Goal: Task Accomplishment & Management: Complete application form

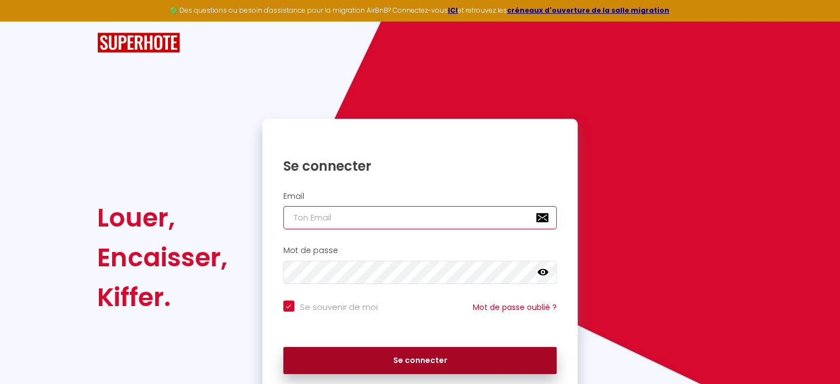
type input "[EMAIL_ADDRESS][DOMAIN_NAME]"
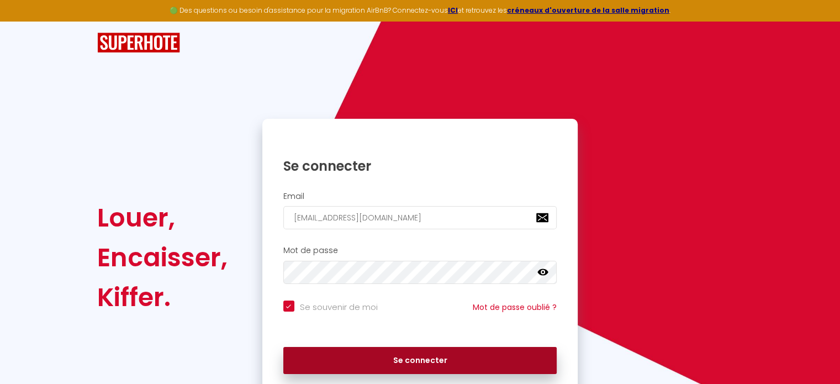
click at [380, 360] on button "Se connecter" at bounding box center [420, 361] width 274 height 28
checkbox input "true"
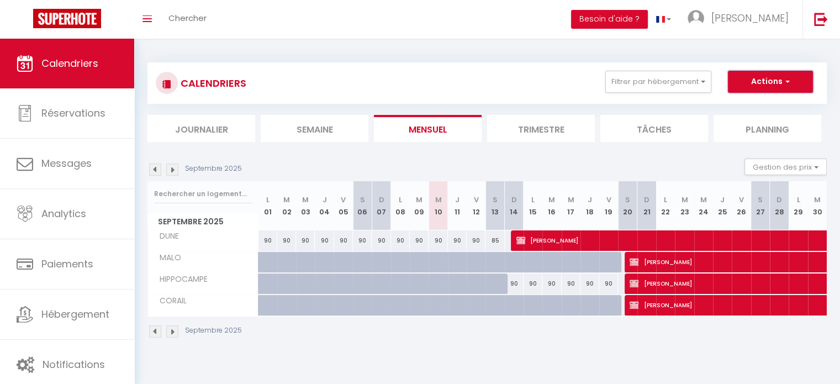
click at [763, 81] on button "Actions" at bounding box center [770, 82] width 85 height 22
click at [751, 108] on link "Nouvelle réservation" at bounding box center [759, 107] width 96 height 17
select select
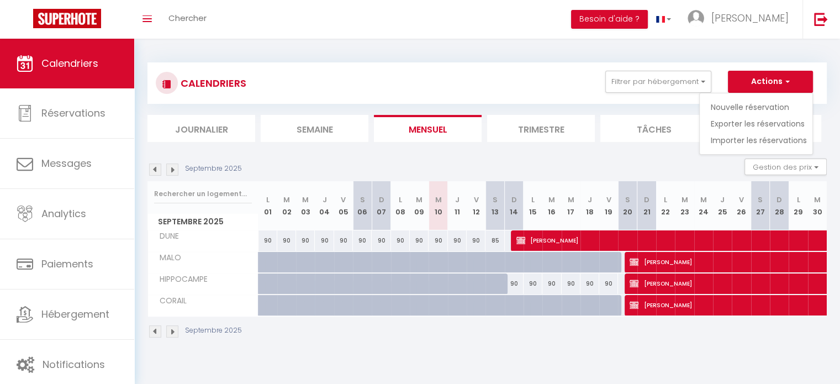
select select
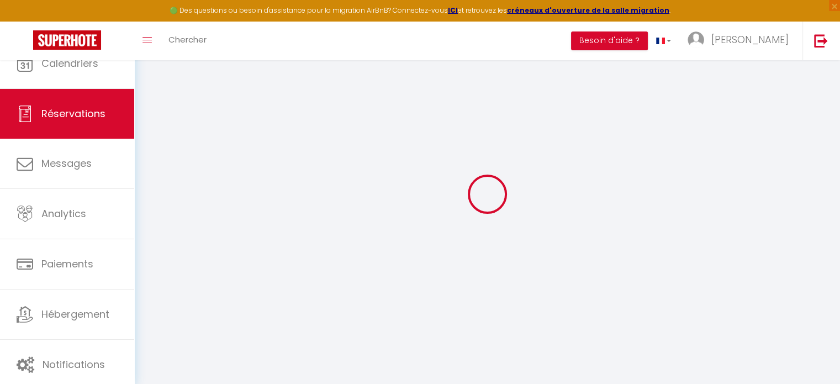
select select
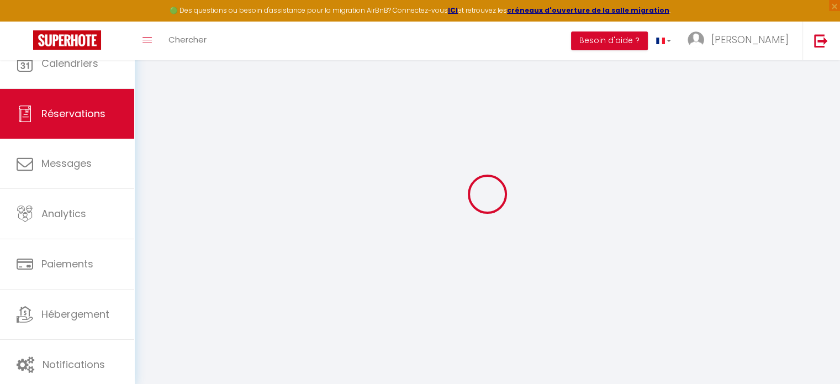
select select
checkbox input "false"
select select
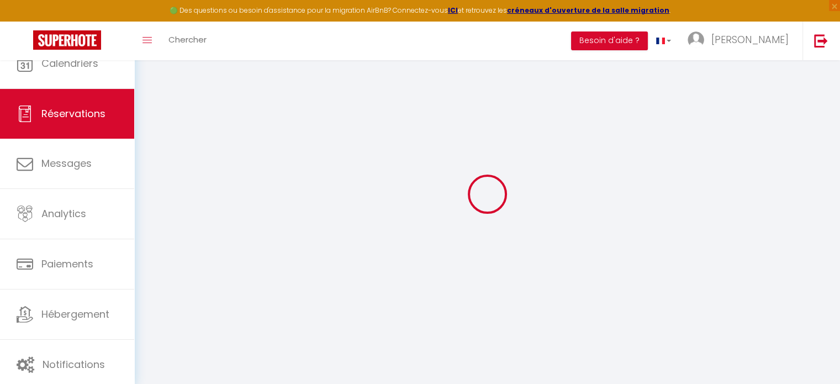
select select
checkbox input "false"
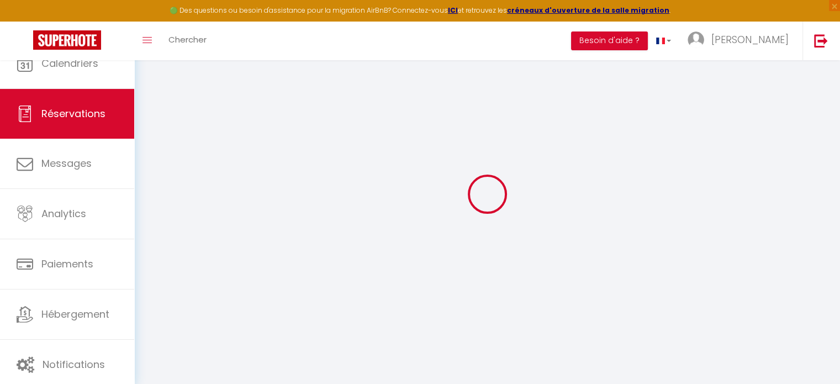
select select
checkbox input "false"
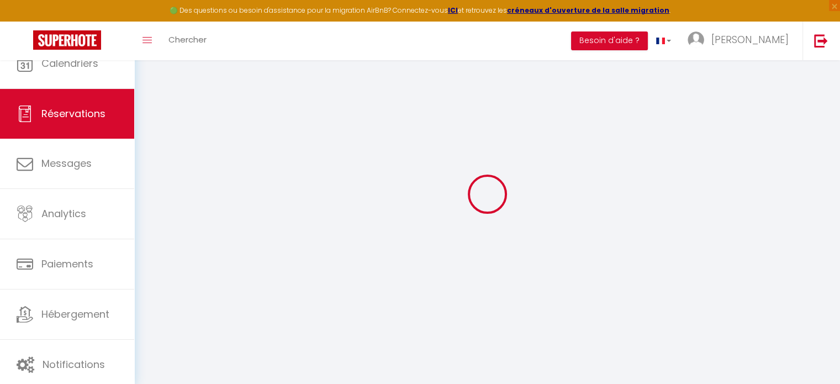
select select
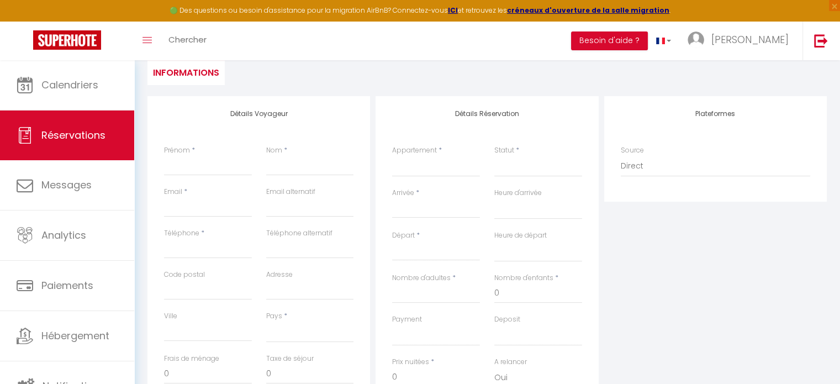
scroll to position [110, 0]
click at [186, 181] on div "Prénom *" at bounding box center [208, 163] width 102 height 41
click at [188, 169] on input "Prénom" at bounding box center [208, 164] width 88 height 20
type input "o"
select select
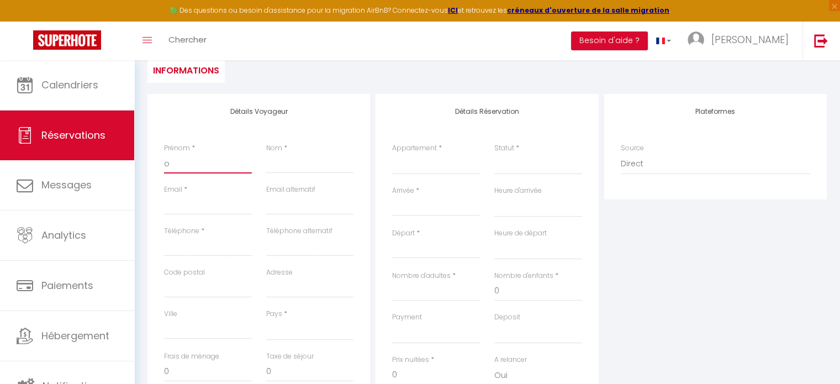
select select
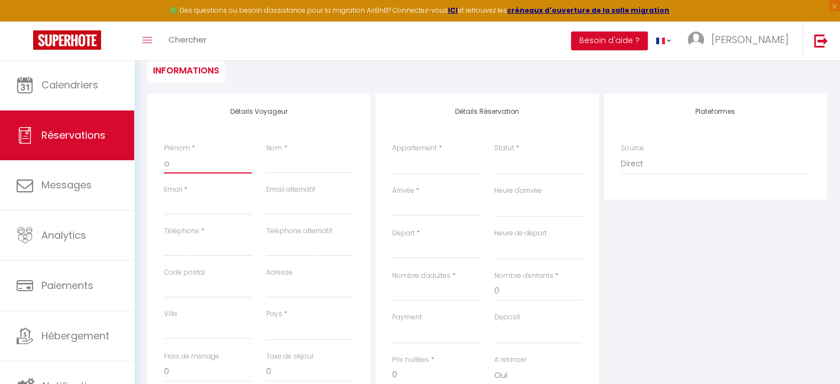
select select
checkbox input "false"
type input "ob"
select select
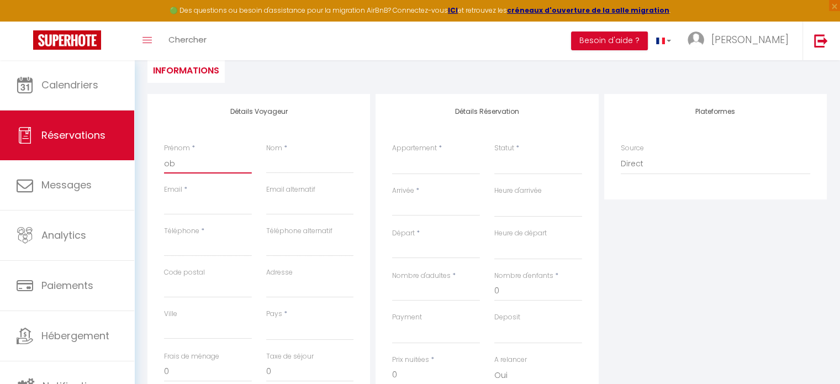
select select
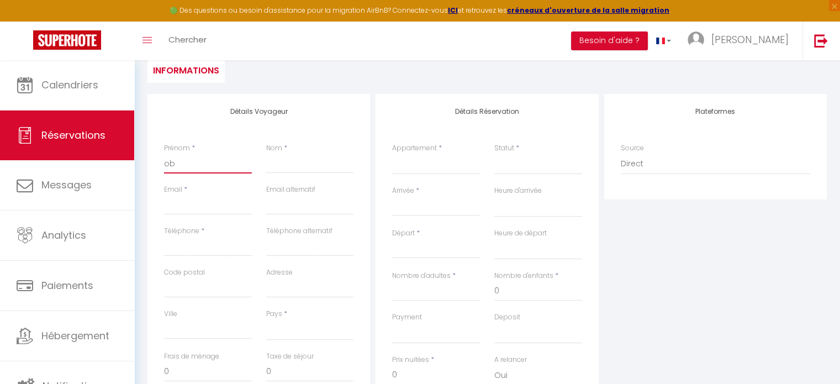
checkbox input "false"
type input "obe"
select select
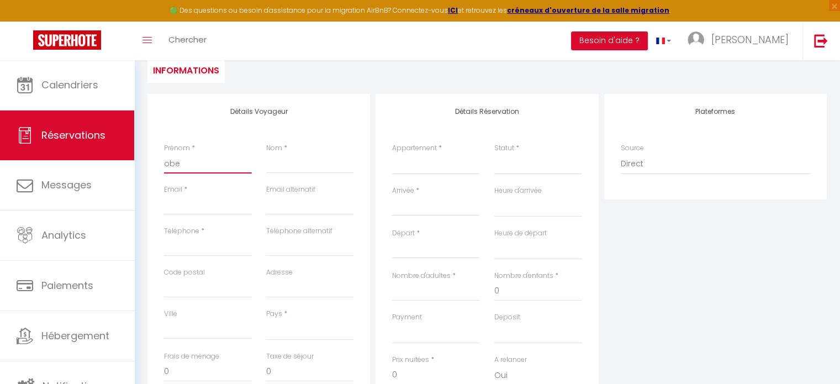
select select
checkbox input "false"
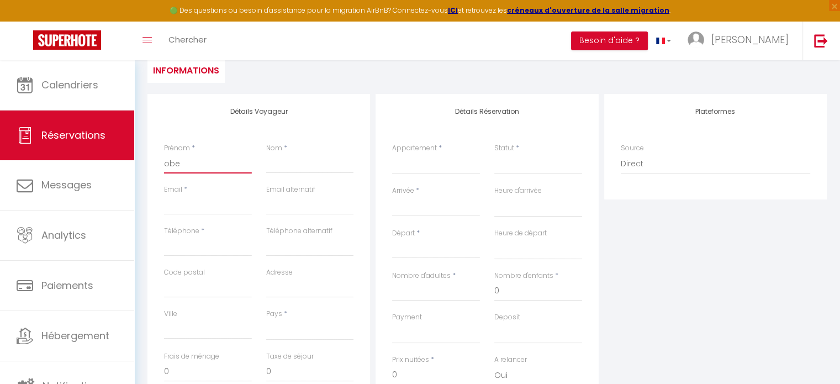
type input "[PERSON_NAME]"
select select
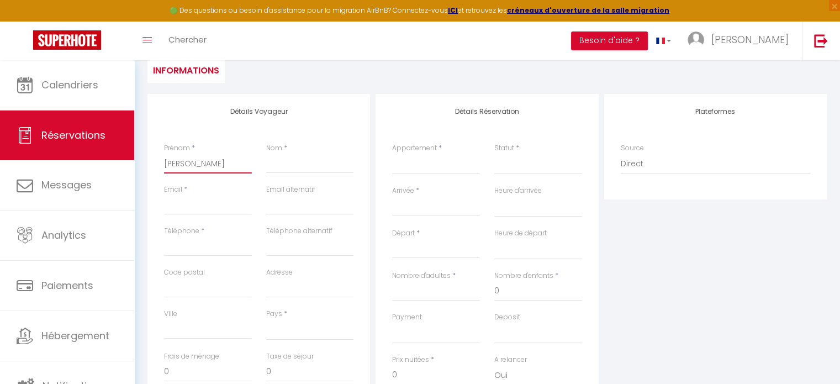
select select
checkbox input "false"
type input "oberl"
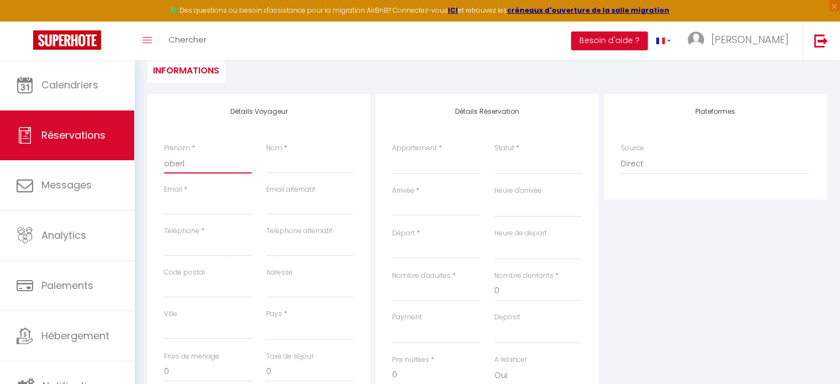
select select
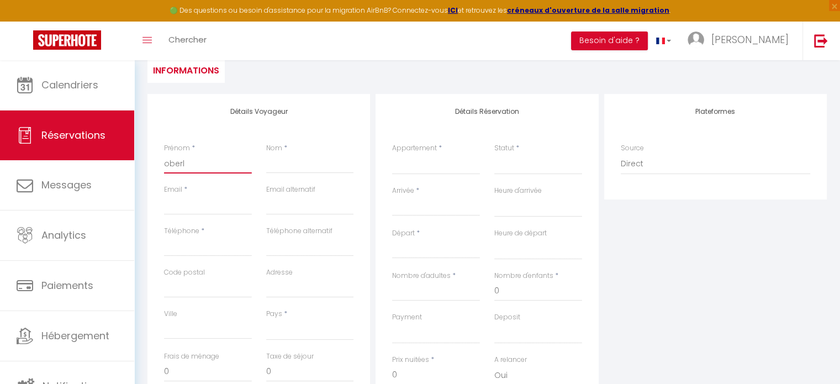
select select
checkbox input "false"
type input "oberli"
select select
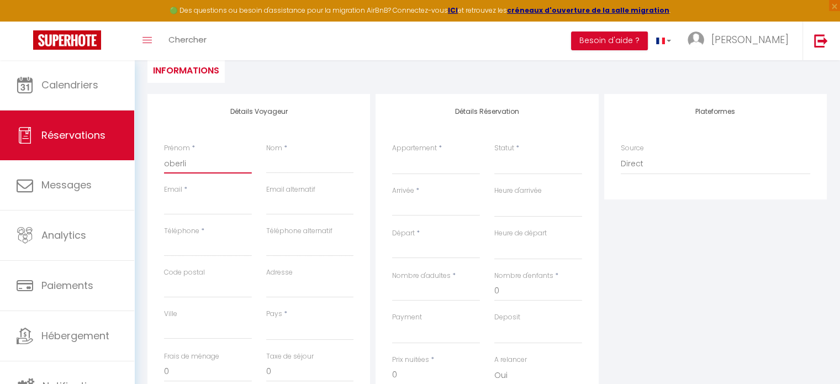
select select
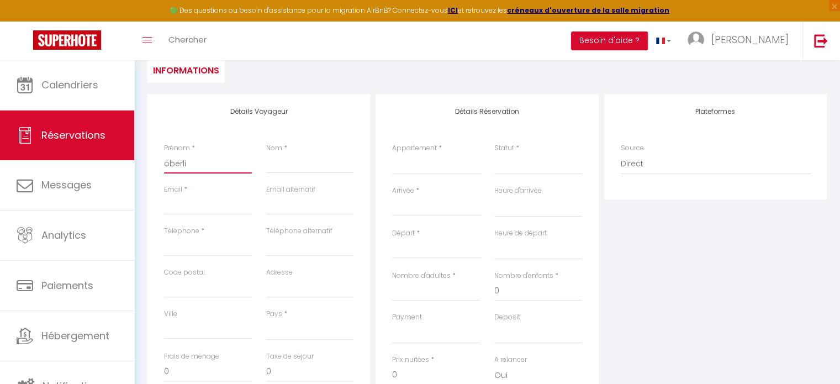
select select
checkbox input "false"
type input "oberlin"
select select
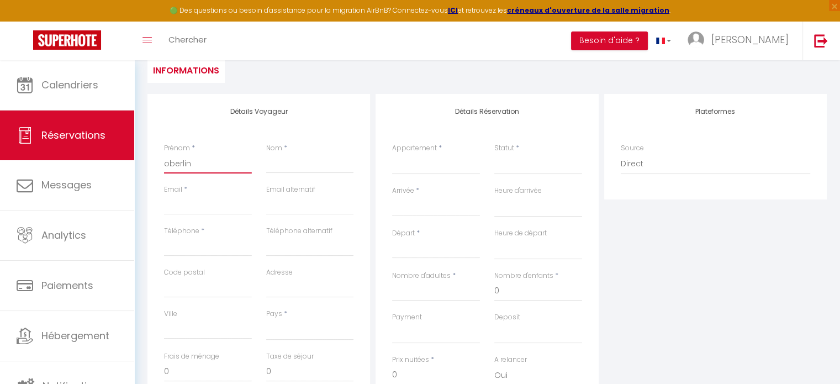
select select
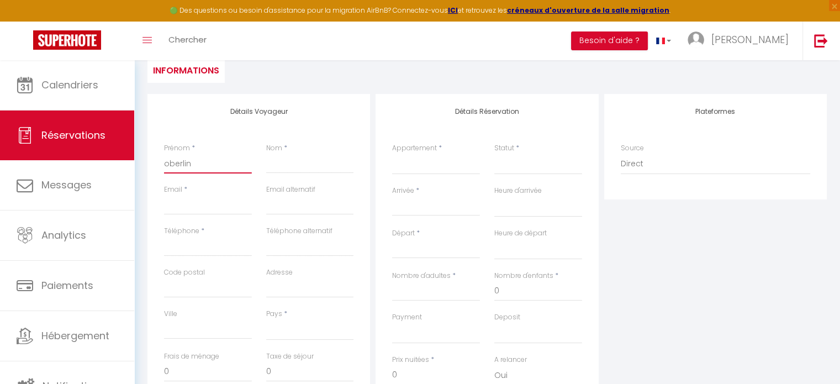
checkbox input "false"
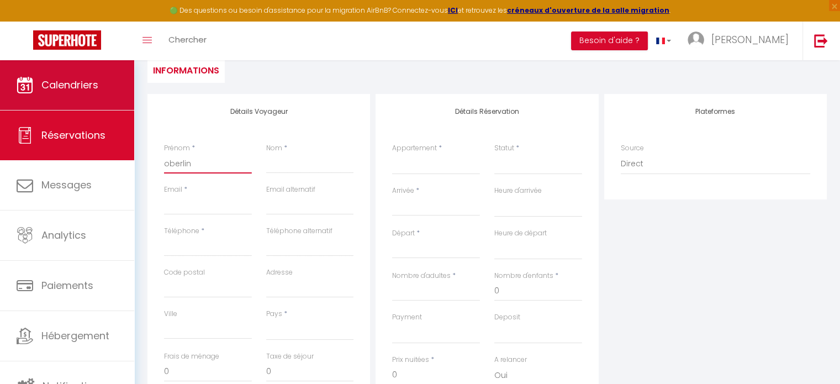
type input "oberlin"
click at [72, 84] on span "Calendriers" at bounding box center [69, 85] width 57 height 14
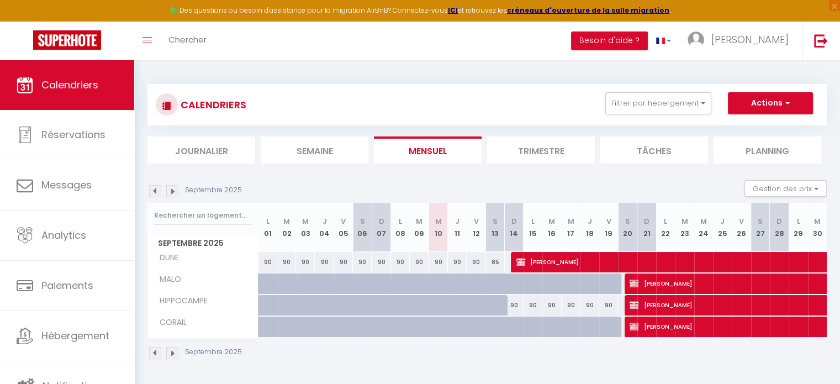
click at [171, 194] on img at bounding box center [172, 191] width 12 height 12
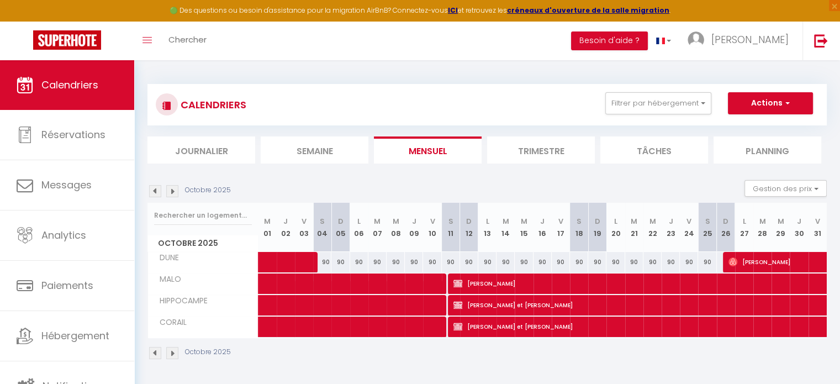
click at [171, 194] on img at bounding box center [172, 191] width 12 height 12
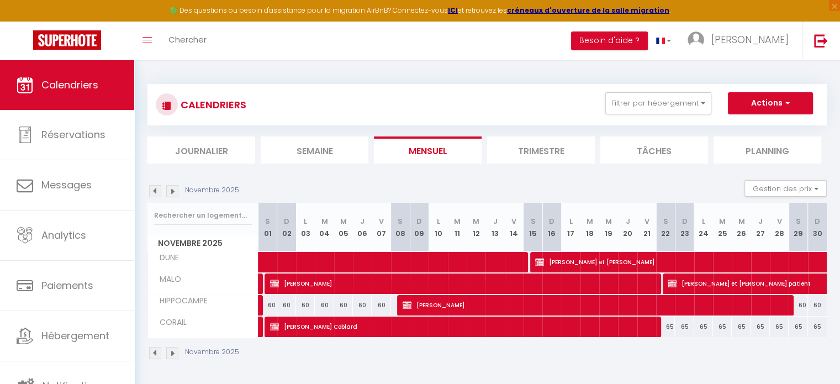
click at [171, 194] on img at bounding box center [172, 191] width 12 height 12
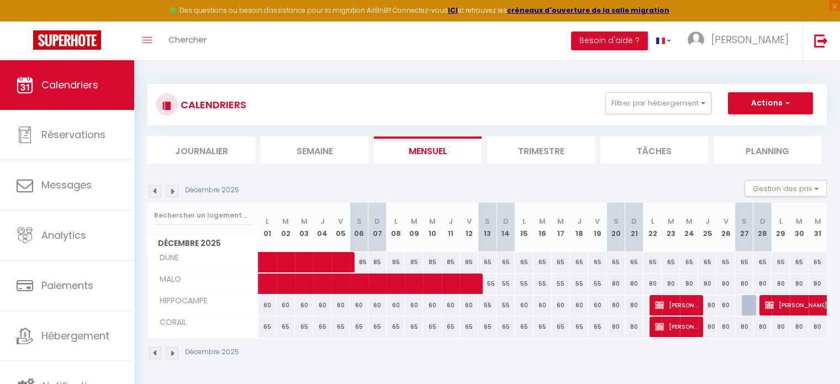
click at [171, 194] on img at bounding box center [172, 191] width 12 height 12
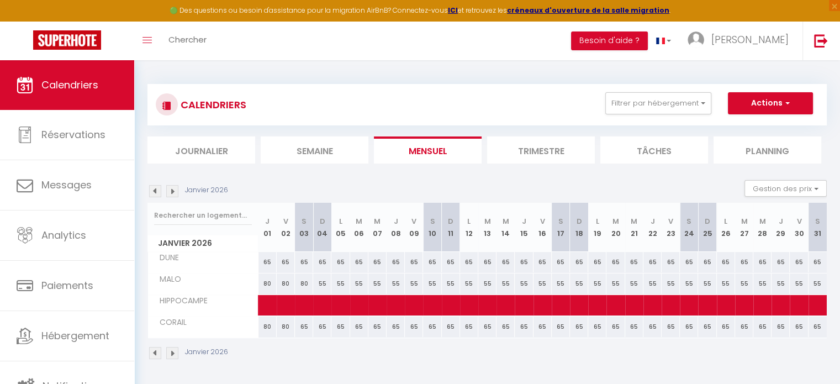
click at [171, 194] on img at bounding box center [172, 191] width 12 height 12
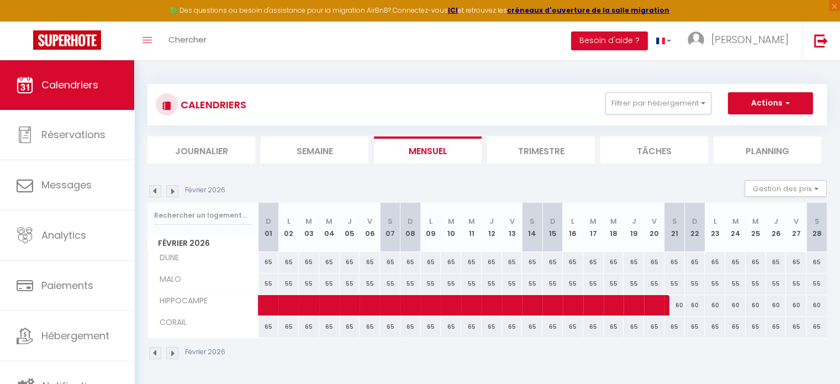
click at [171, 194] on img at bounding box center [172, 191] width 12 height 12
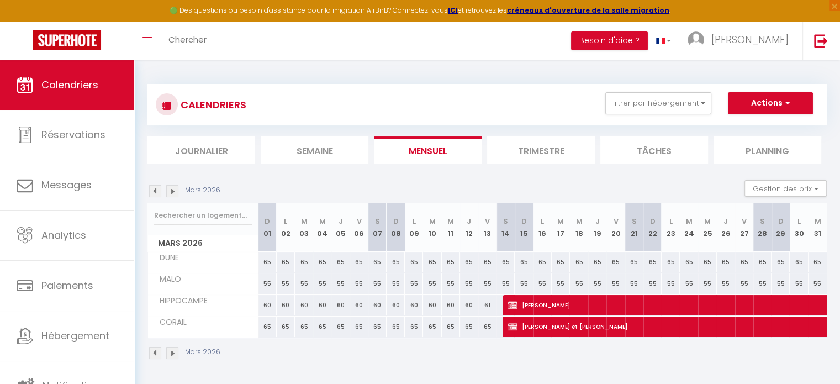
click at [171, 194] on img at bounding box center [172, 191] width 12 height 12
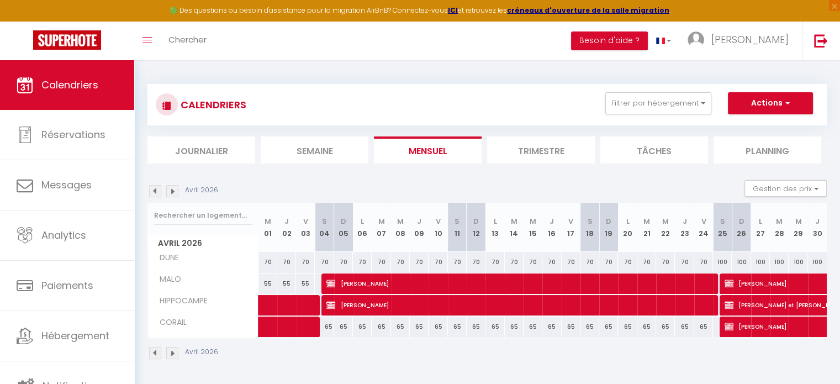
click at [171, 194] on img at bounding box center [172, 191] width 12 height 12
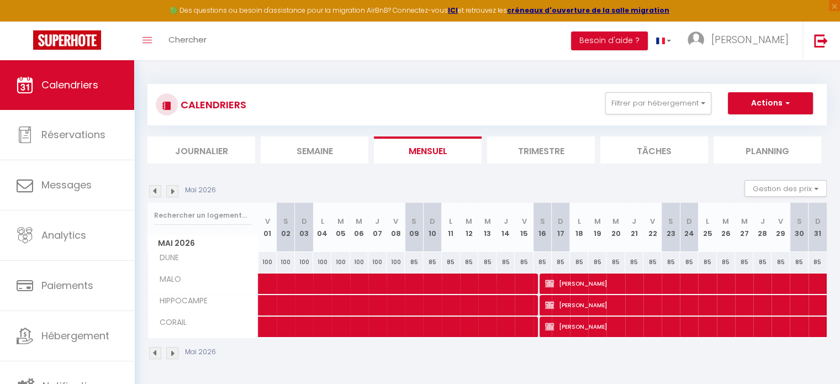
click at [171, 194] on img at bounding box center [172, 191] width 12 height 12
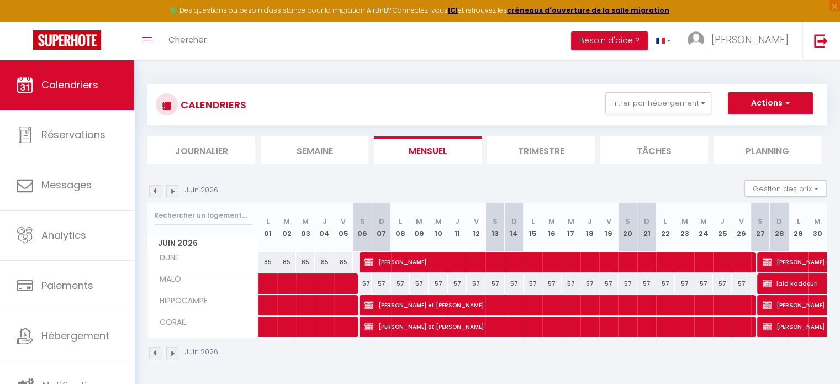
click at [171, 194] on img at bounding box center [172, 191] width 12 height 12
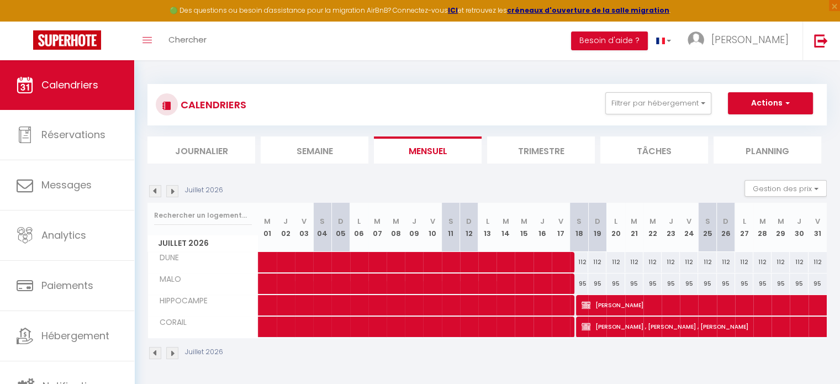
click at [171, 194] on img at bounding box center [172, 191] width 12 height 12
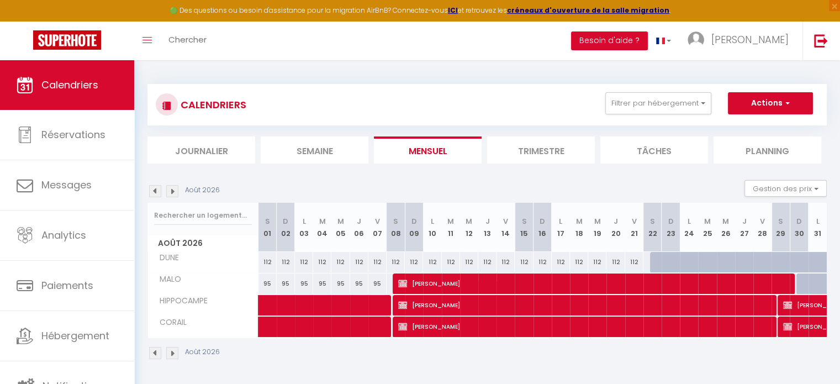
click at [171, 194] on img at bounding box center [172, 191] width 12 height 12
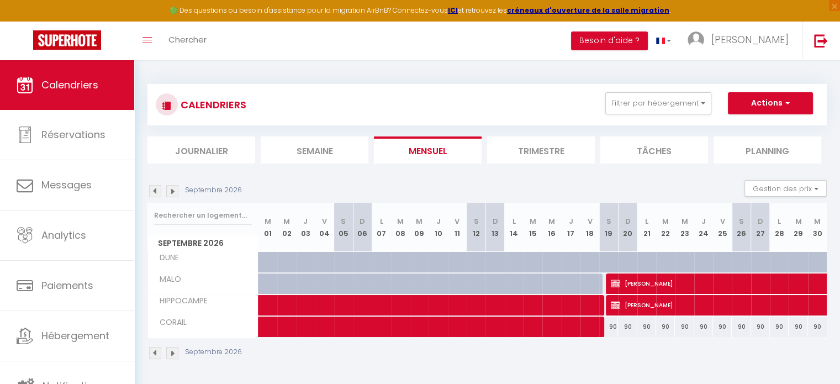
click at [537, 156] on li "Trimestre" at bounding box center [541, 149] width 108 height 27
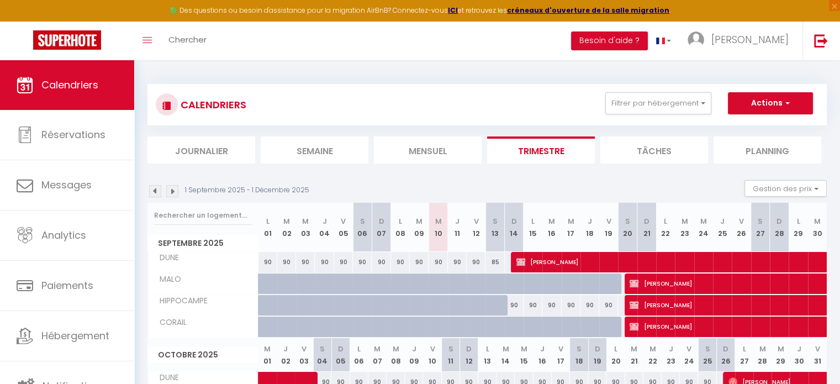
click at [170, 192] on img at bounding box center [172, 191] width 12 height 12
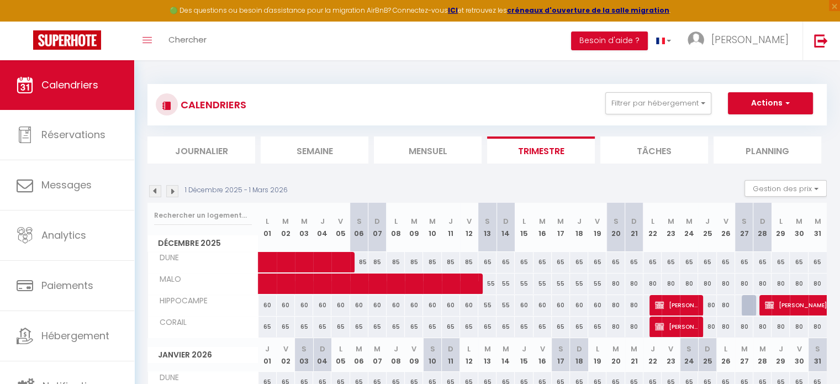
click at [170, 192] on img at bounding box center [172, 191] width 12 height 12
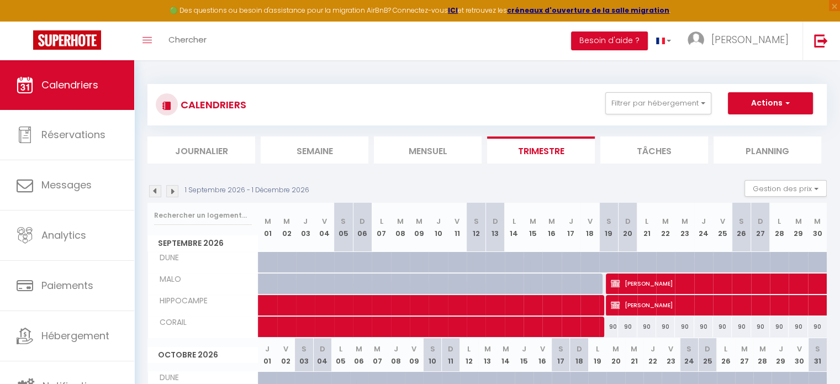
click at [171, 192] on img at bounding box center [172, 191] width 12 height 12
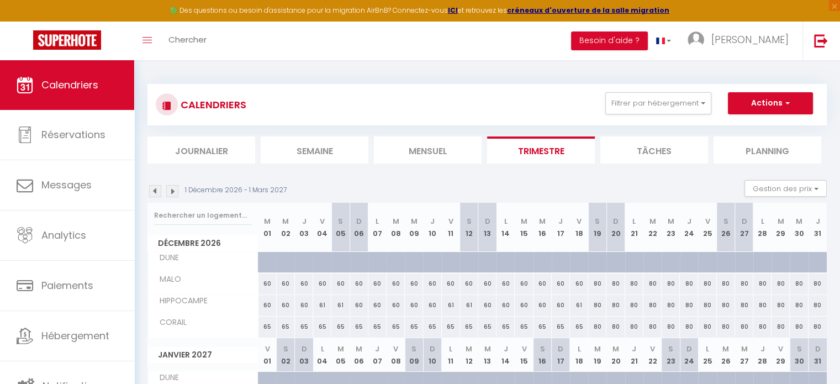
click at [171, 192] on img at bounding box center [172, 191] width 12 height 12
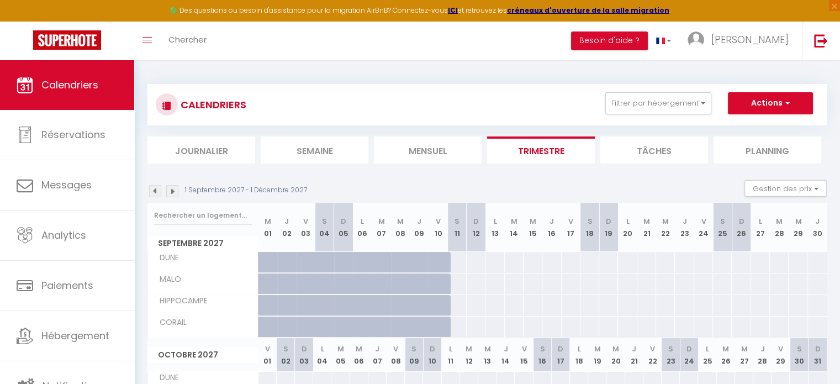
click at [172, 191] on img at bounding box center [172, 191] width 12 height 12
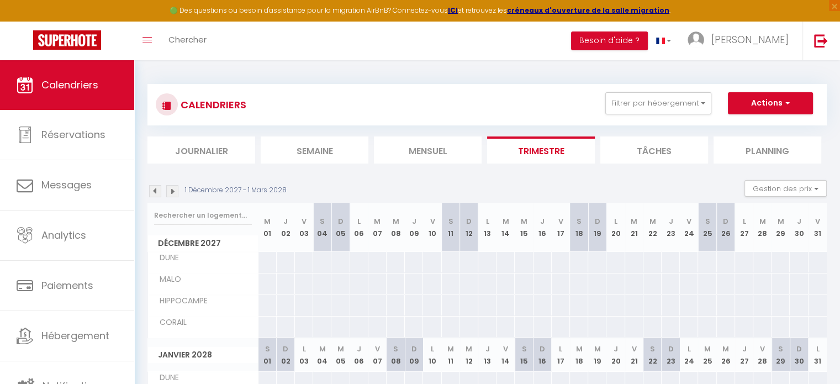
click at [152, 192] on img at bounding box center [155, 191] width 12 height 12
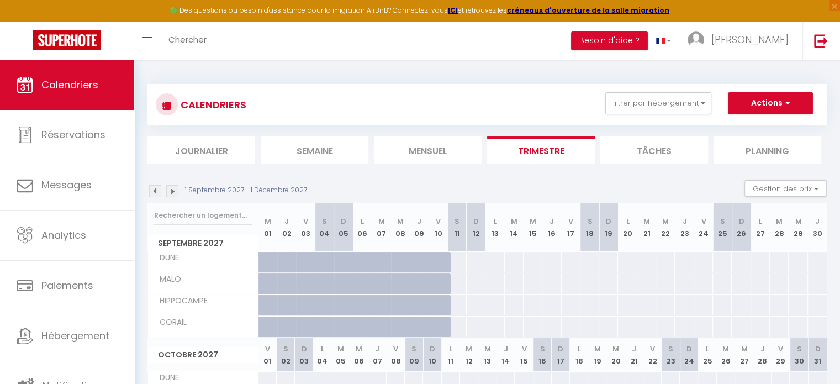
click at [152, 192] on img at bounding box center [155, 191] width 12 height 12
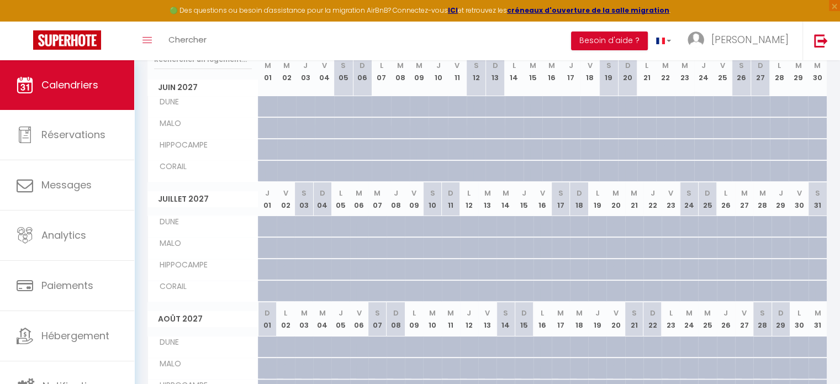
scroll to position [72, 0]
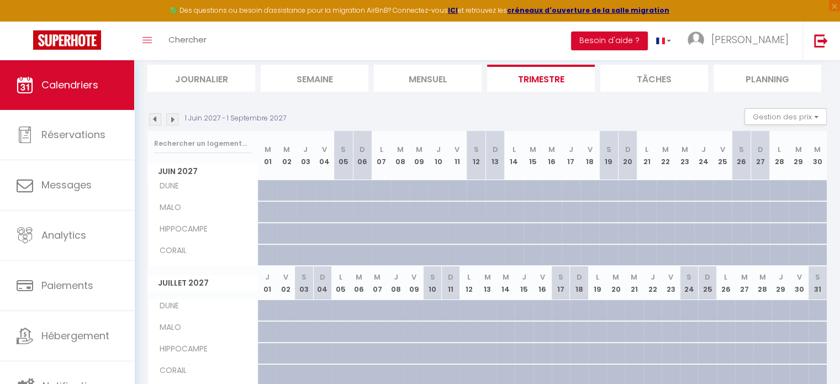
click at [148, 117] on div "1 Juin 2027 - 1 Septembre 2027" at bounding box center [218, 119] width 142 height 12
click at [152, 114] on img at bounding box center [155, 119] width 12 height 12
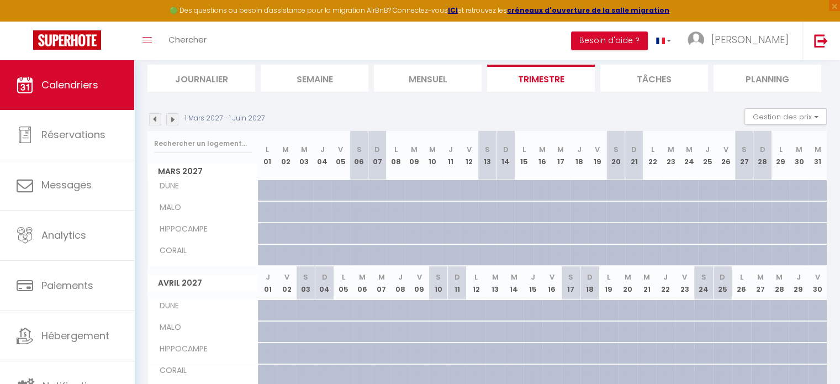
click at [152, 117] on img at bounding box center [155, 119] width 12 height 12
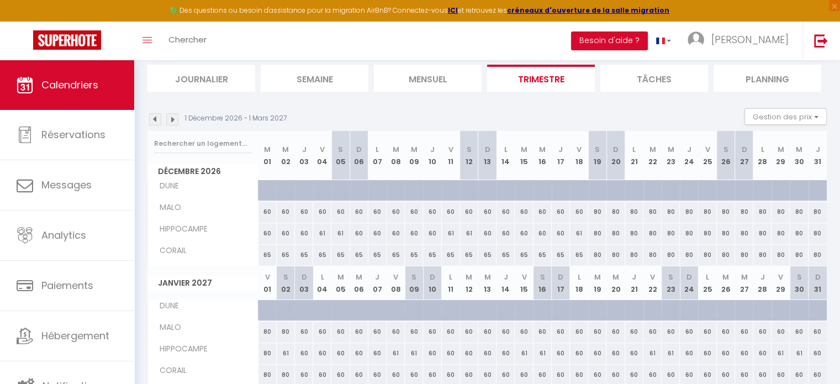
click at [152, 117] on img at bounding box center [155, 119] width 12 height 12
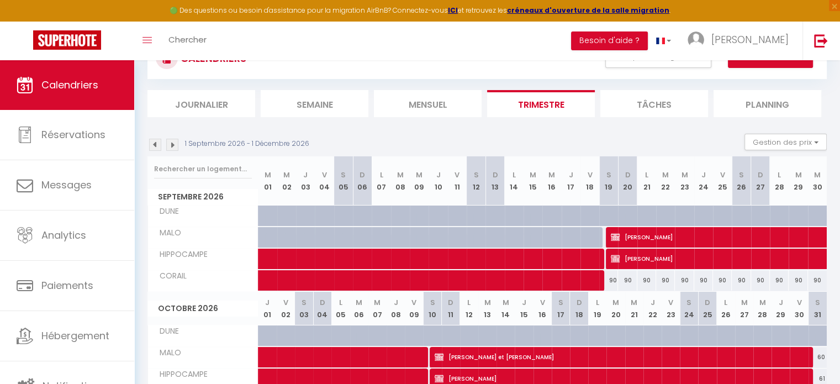
scroll to position [0, 0]
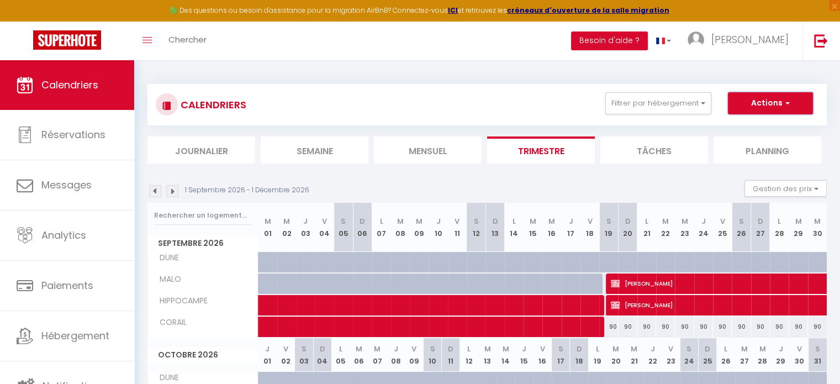
click at [782, 98] on button "Actions" at bounding box center [770, 103] width 85 height 22
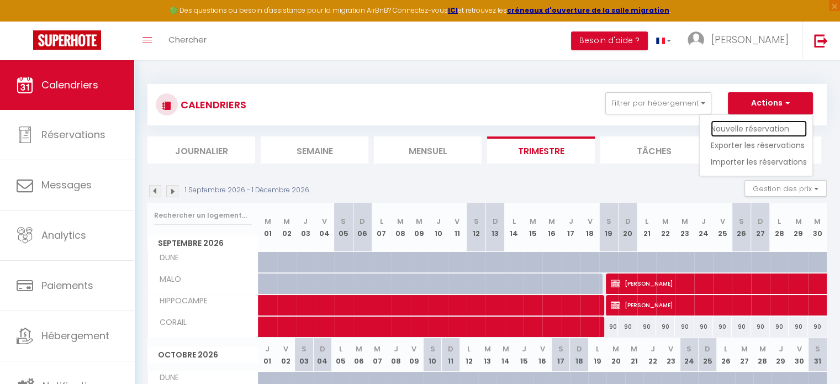
click at [764, 129] on link "Nouvelle réservation" at bounding box center [759, 128] width 96 height 17
select select
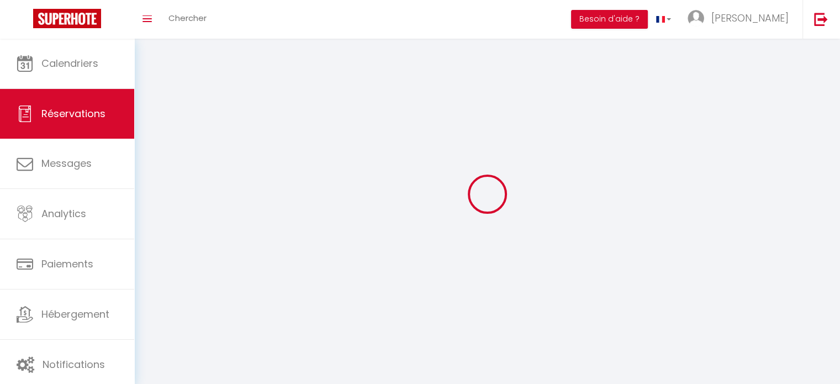
select select
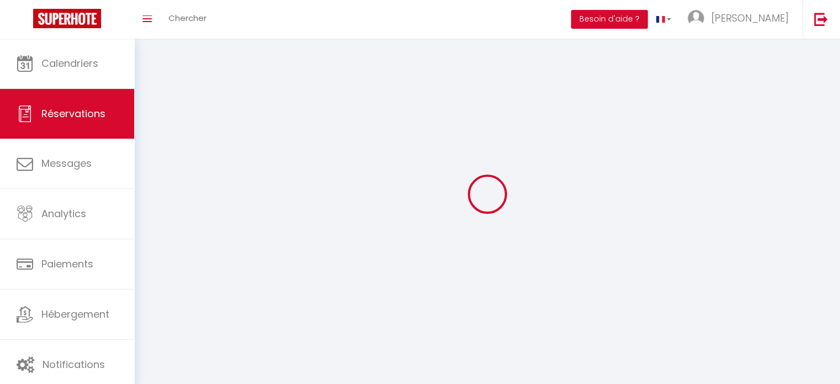
select select
checkbox input "false"
select select
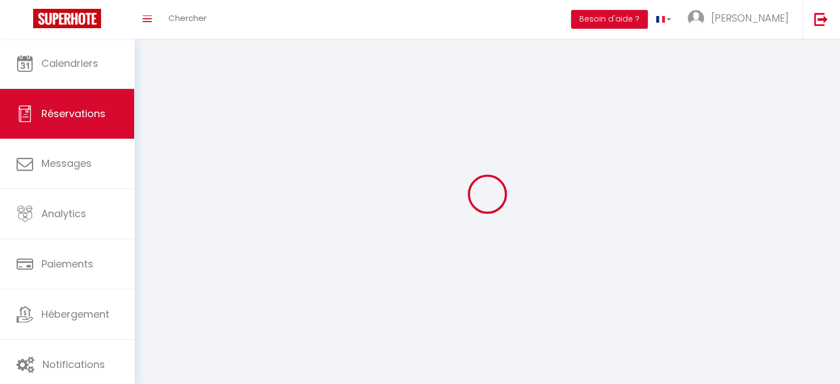
select select
checkbox input "false"
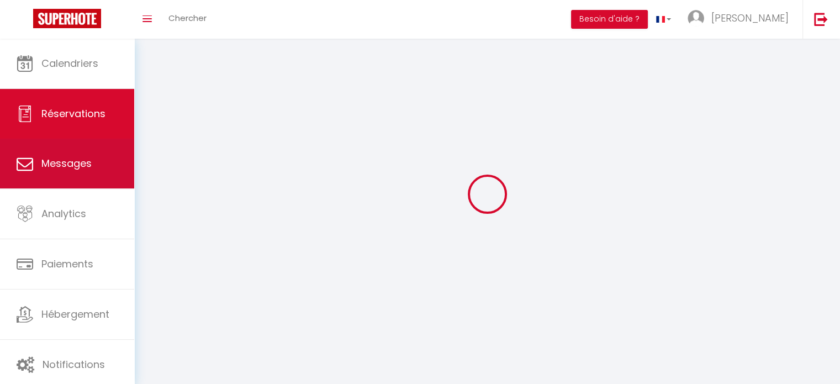
select select
checkbox input "false"
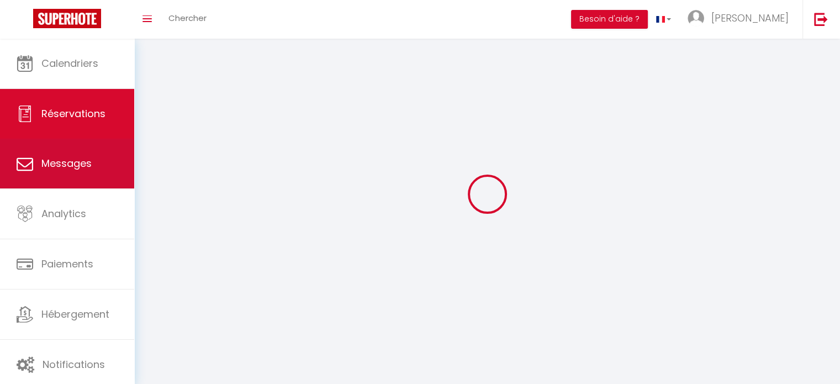
select select
checkbox input "false"
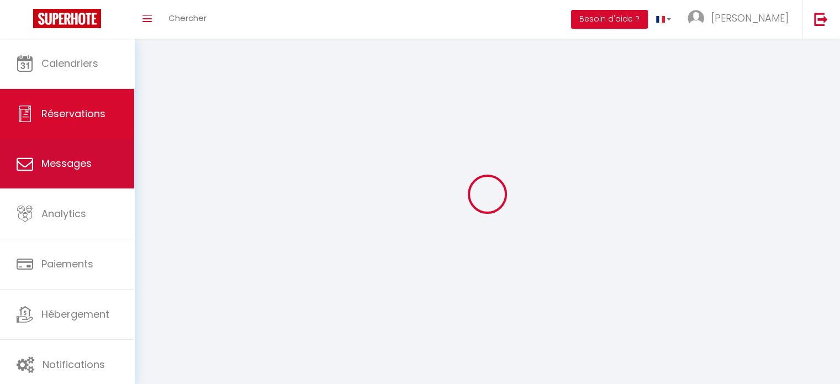
select select
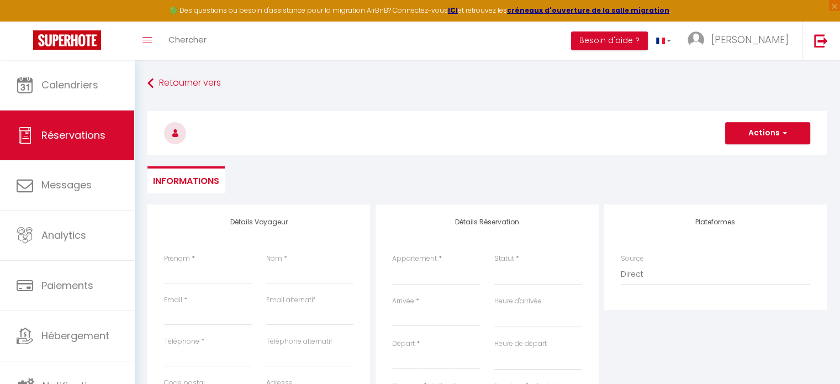
drag, startPoint x: 161, startPoint y: 278, endPoint x: 187, endPoint y: 273, distance: 26.0
click at [162, 278] on div "Prénom *" at bounding box center [208, 274] width 102 height 41
click at [192, 275] on input "Prénom" at bounding box center [208, 274] width 88 height 20
type input "a"
select select
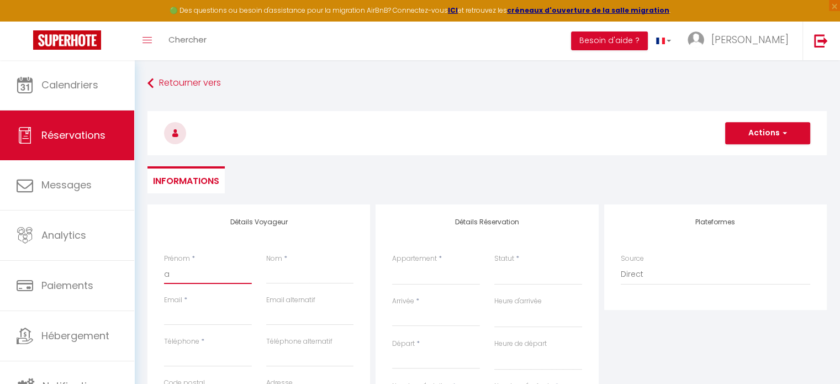
select select
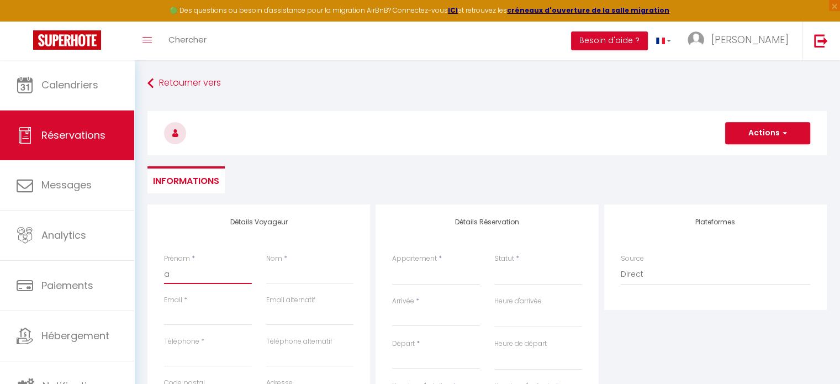
select select
checkbox input "false"
type input "an"
select select
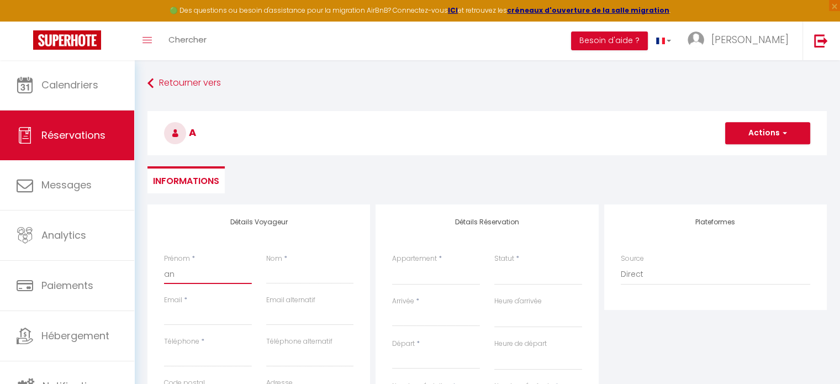
select select
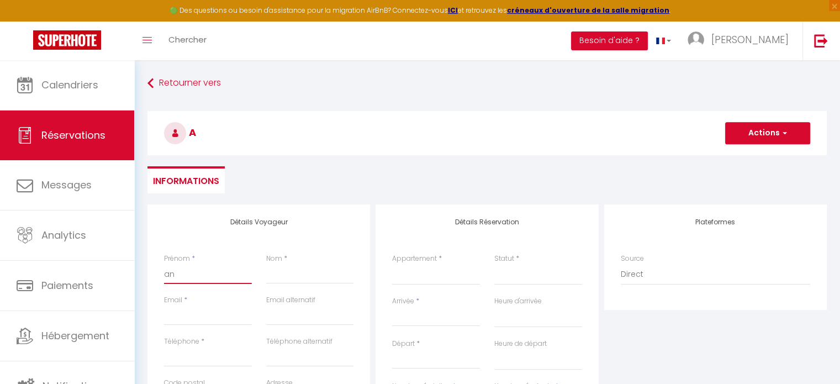
checkbox input "false"
type input "ani"
select select
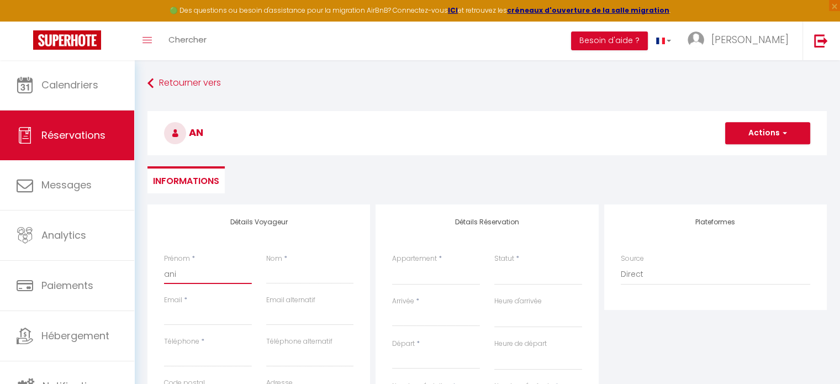
select select
checkbox input "false"
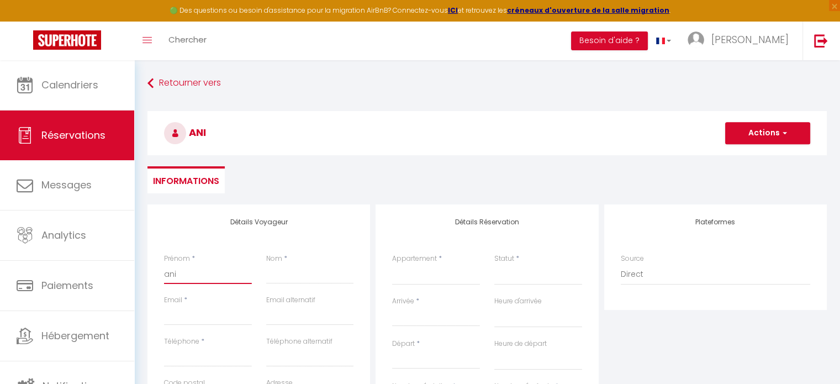
type input "anit"
select select
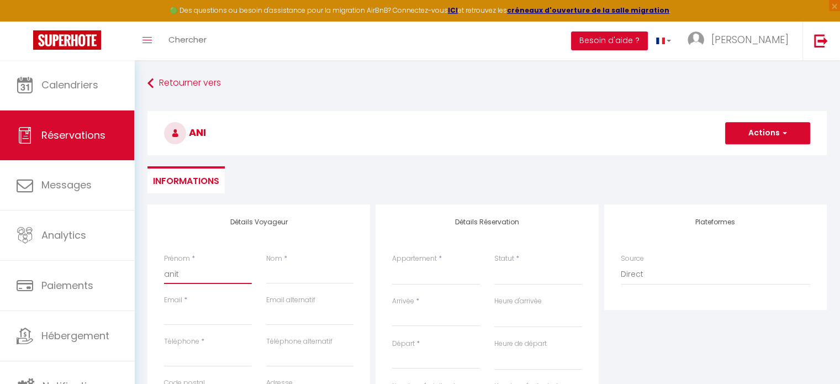
select select
checkbox input "false"
type input "[PERSON_NAME]"
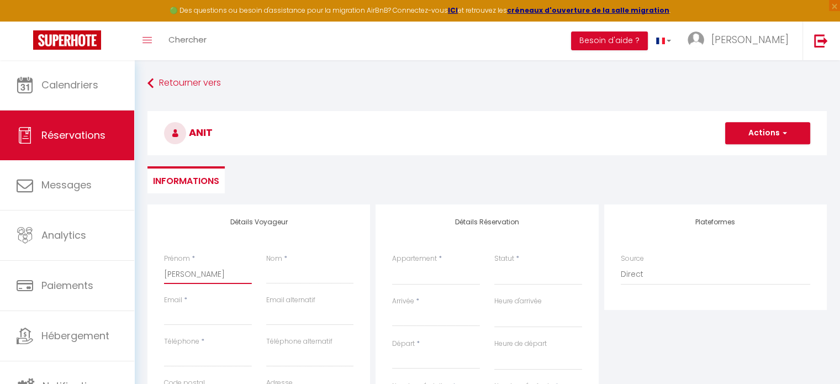
select select
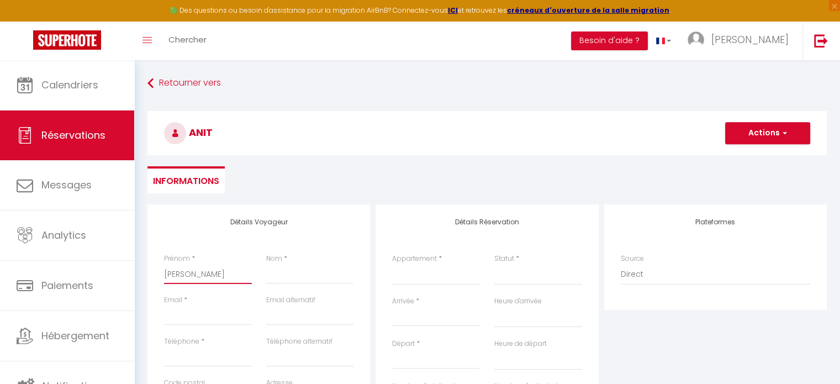
select select
checkbox input "false"
type input "[PERSON_NAME]"
click at [307, 287] on div "Nom *" at bounding box center [310, 274] width 102 height 41
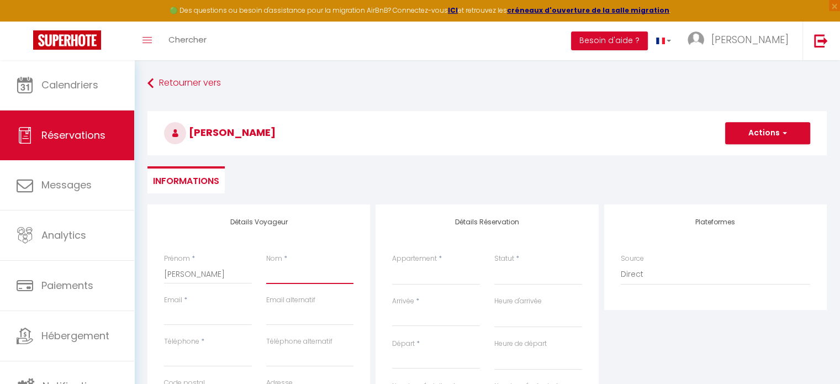
click at [313, 281] on input "Nom" at bounding box center [310, 274] width 88 height 20
type input "o"
select select
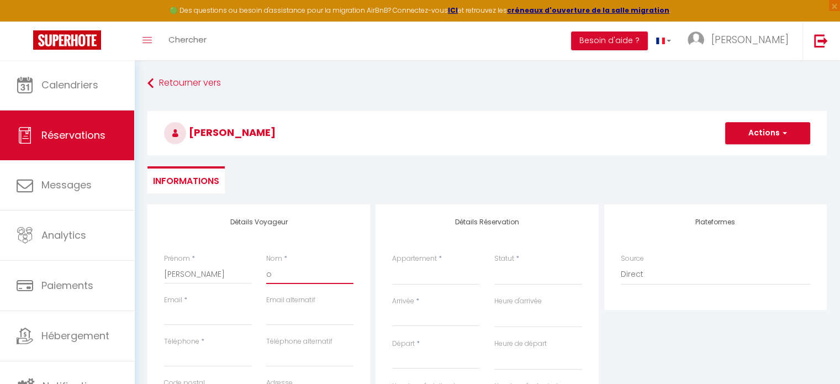
select select
checkbox input "false"
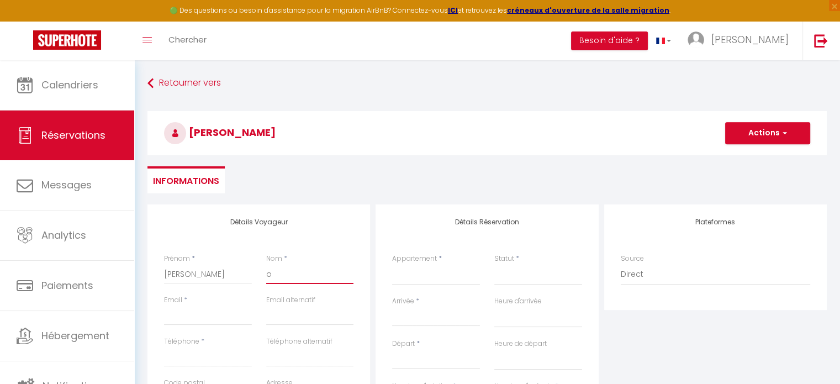
type input "ob"
select select
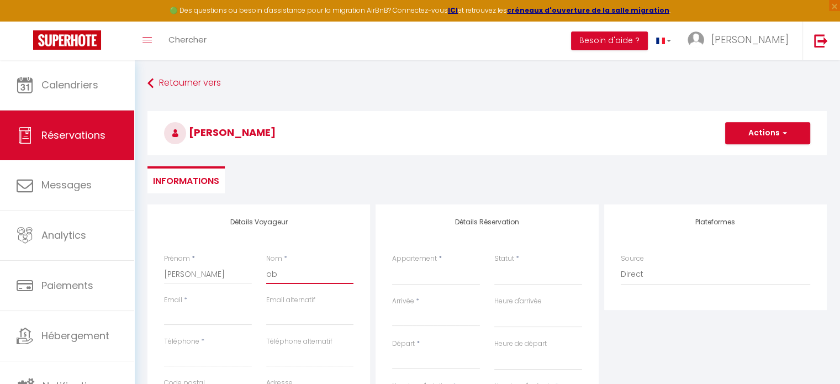
select select
checkbox input "false"
type input "obe"
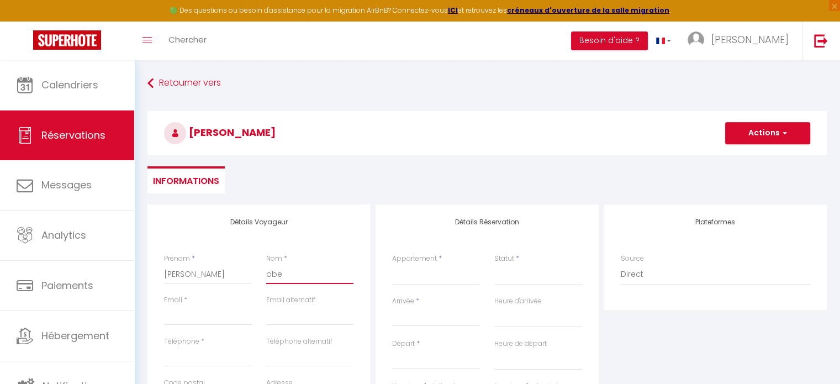
select select
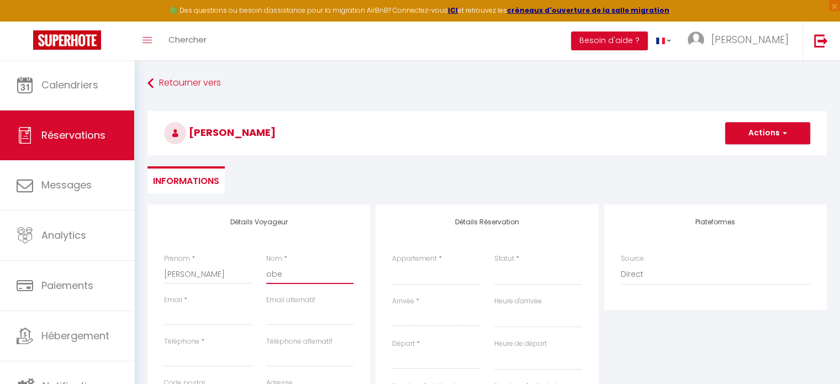
select select
checkbox input "false"
type input "[PERSON_NAME]"
select select
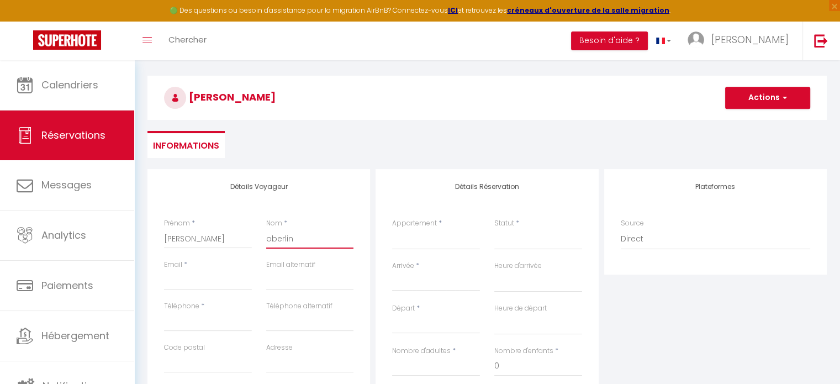
scroll to position [55, 0]
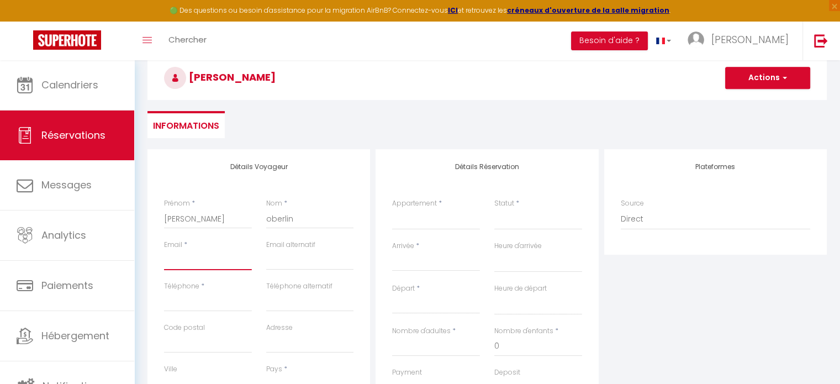
click at [189, 259] on input "Email client" at bounding box center [208, 260] width 88 height 20
click at [178, 268] on input "[PERSON_NAME]." at bounding box center [208, 260] width 88 height 20
click at [181, 304] on input "Téléphone" at bounding box center [208, 302] width 88 height 20
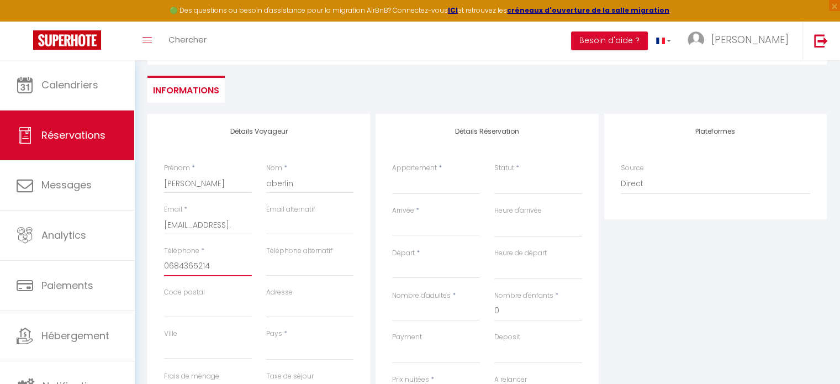
scroll to position [166, 0]
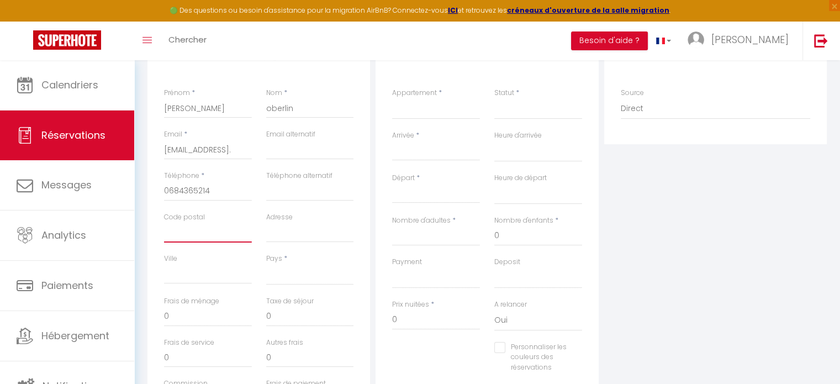
click at [206, 233] on input "Code postal" at bounding box center [208, 233] width 88 height 20
click at [136, 295] on div "Retourner vers [PERSON_NAME] Actions Enregistrer Actions Enregistrer Aperçu et …" at bounding box center [487, 203] width 706 height 616
click at [288, 280] on select "[GEOGRAPHIC_DATA] [GEOGRAPHIC_DATA] [GEOGRAPHIC_DATA] [GEOGRAPHIC_DATA] [GEOGRA…" at bounding box center [310, 274] width 88 height 21
click at [266, 264] on select "[GEOGRAPHIC_DATA] [GEOGRAPHIC_DATA] [GEOGRAPHIC_DATA] [GEOGRAPHIC_DATA] [GEOGRA…" at bounding box center [310, 274] width 88 height 21
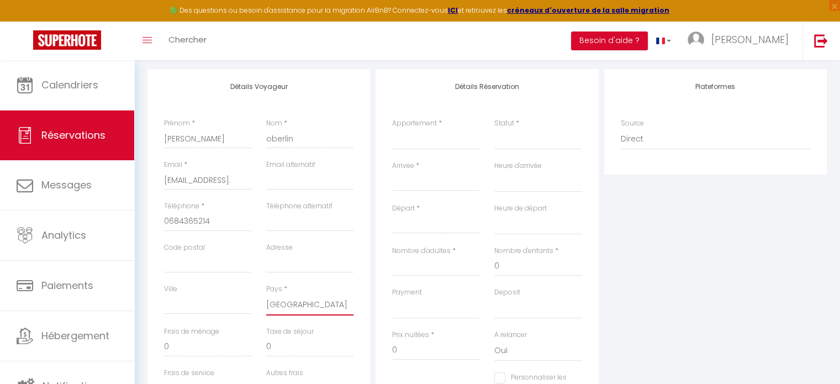
scroll to position [110, 0]
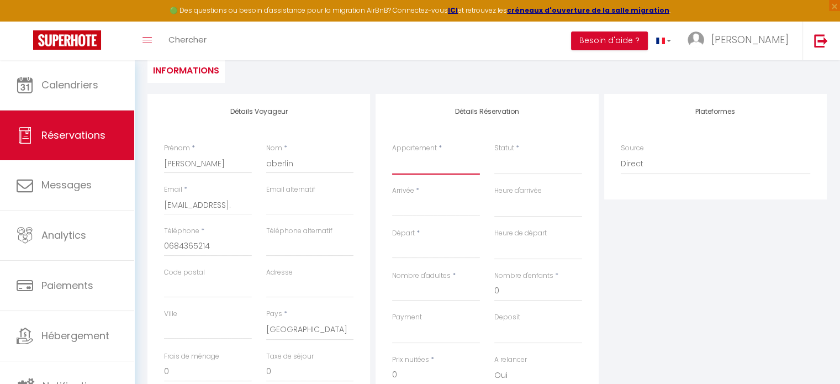
click at [418, 171] on select "DUNE MALO HIPPOCAMPE CORAIL" at bounding box center [436, 164] width 88 height 21
click at [392, 154] on select "DUNE MALO HIPPOCAMPE CORAIL" at bounding box center [436, 164] width 88 height 21
click at [553, 173] on select "Confirmé Non Confirmé [PERSON_NAME] par le voyageur No Show Request" at bounding box center [538, 164] width 88 height 21
click at [494, 154] on select "Confirmé Non Confirmé [PERSON_NAME] par le voyageur No Show Request" at bounding box center [538, 164] width 88 height 21
click at [449, 214] on div "< [DATE] > Dim Lun Mar Mer Jeu Ven Sam 1 2 3 4 5 6 7 8 9 10 11 12 13 14 15 16 1…" at bounding box center [436, 206] width 88 height 20
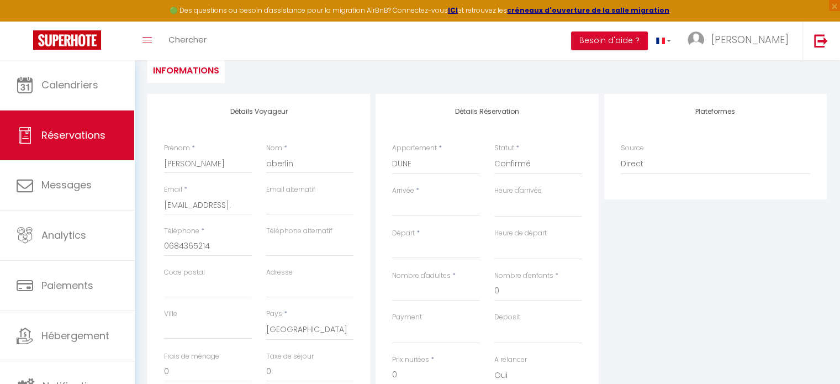
click at [391, 207] on div "Arrivée * < [DATE] > Dim Lun Mar Mer Jeu Ven Sam 1 2 3 4 5 6 7 8 9 10 11 12 13 …" at bounding box center [436, 207] width 102 height 43
click at [422, 210] on input "Arrivée" at bounding box center [436, 207] width 88 height 14
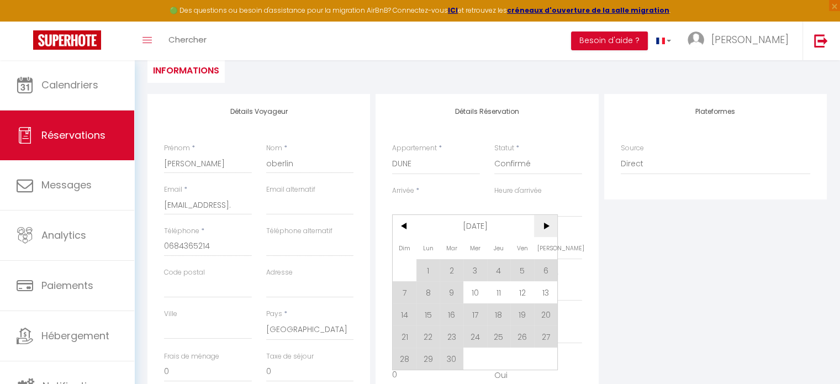
click at [547, 226] on span ">" at bounding box center [546, 226] width 24 height 22
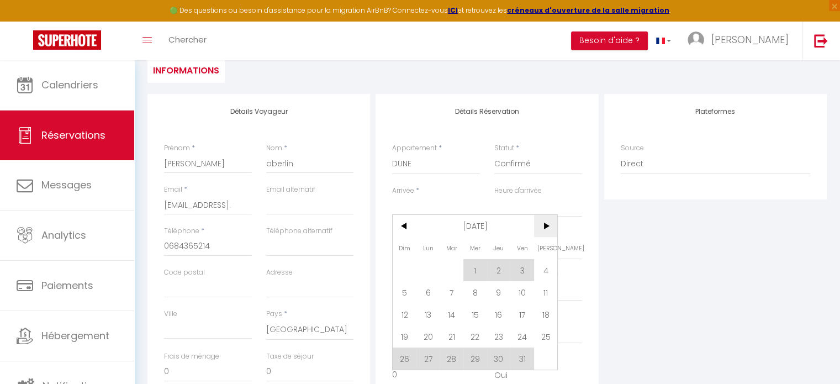
click at [547, 226] on span ">" at bounding box center [546, 226] width 24 height 22
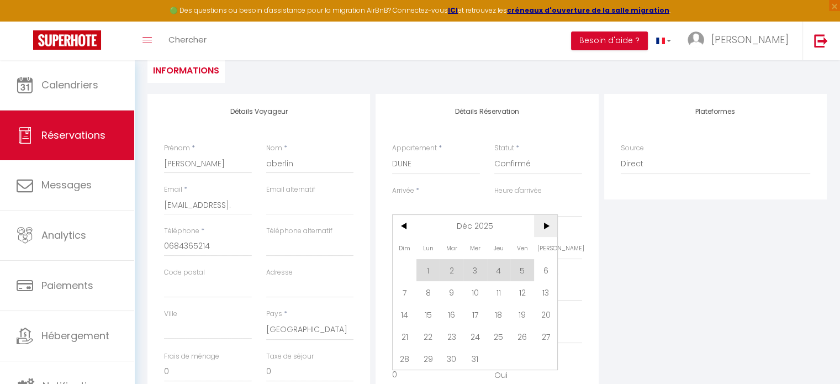
click at [546, 227] on span ">" at bounding box center [546, 226] width 24 height 22
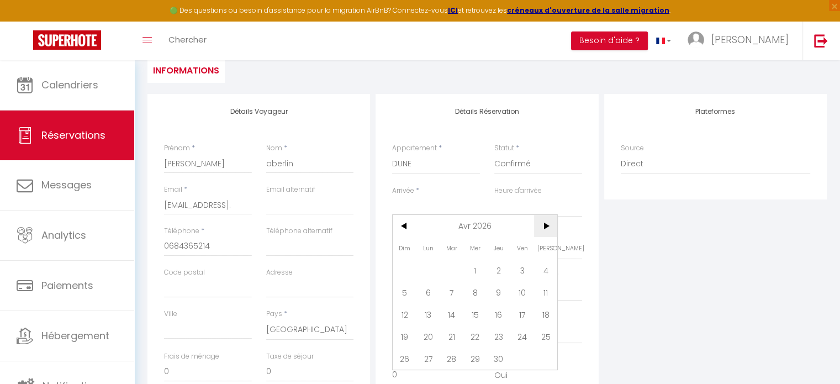
click at [546, 227] on span ">" at bounding box center [546, 226] width 24 height 22
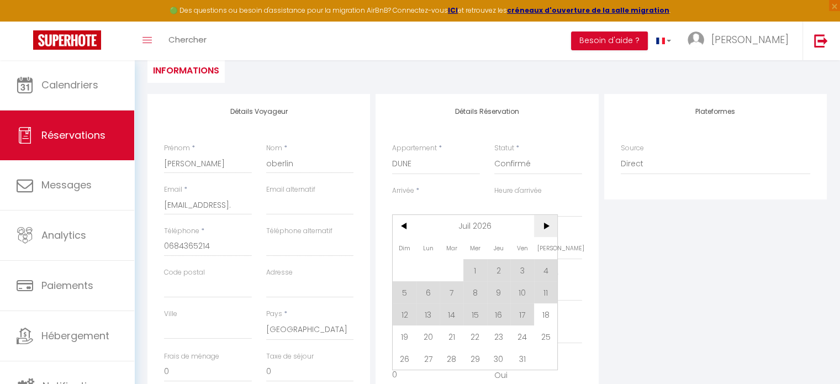
click at [546, 227] on span ">" at bounding box center [546, 226] width 24 height 22
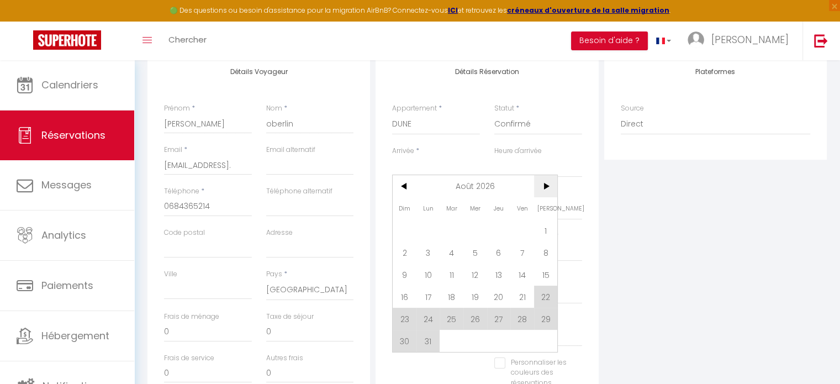
scroll to position [221, 0]
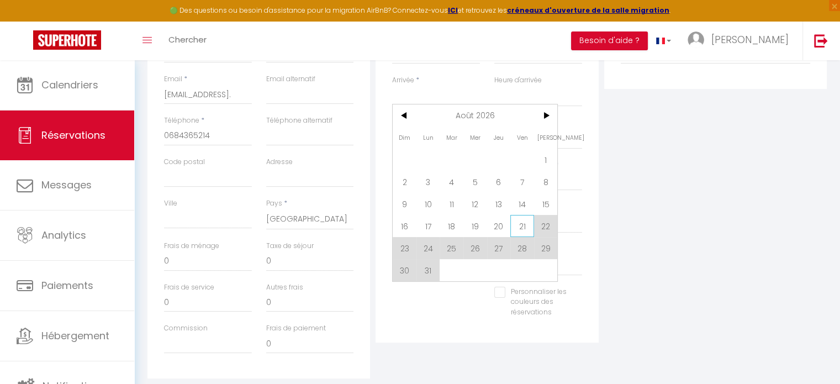
click at [517, 223] on span "21" at bounding box center [522, 226] width 24 height 22
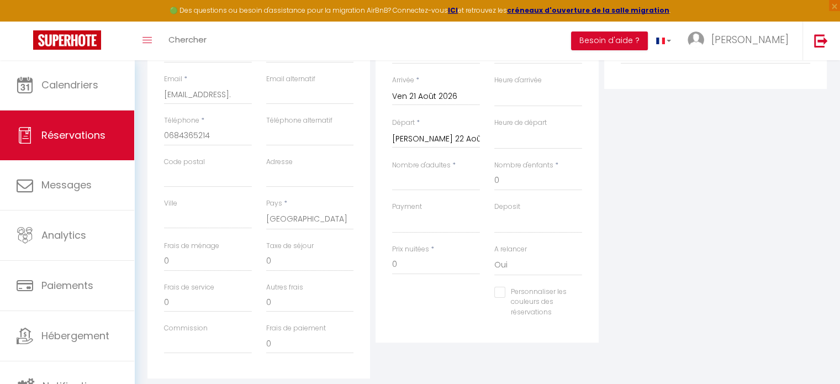
click at [444, 139] on input "[PERSON_NAME] 22 Août 2026" at bounding box center [436, 139] width 88 height 14
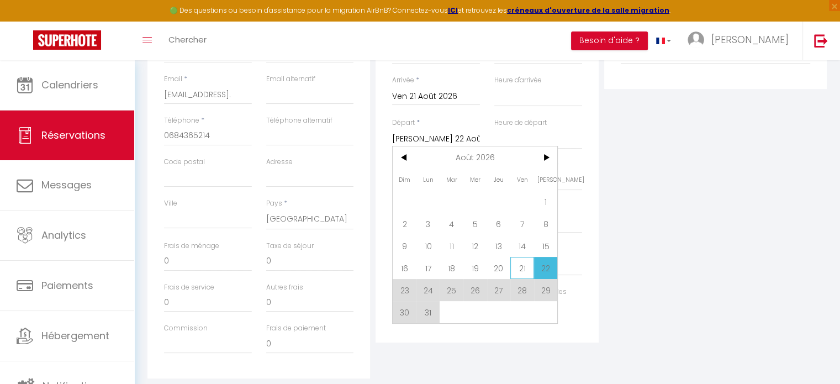
click at [529, 268] on span "21" at bounding box center [522, 268] width 24 height 22
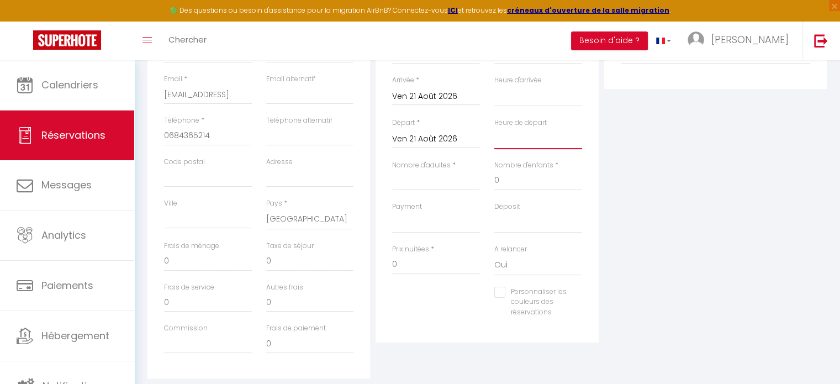
click at [508, 145] on select "00:00 00:30 01:00 01:30 02:00 02:30 03:00 03:30 04:00 04:30 05:00 05:30 06:00 0…" at bounding box center [538, 138] width 88 height 21
click at [494, 128] on select "00:00 00:30 01:00 01:30 02:00 02:30 03:00 03:30 04:00 04:30 05:00 05:30 06:00 0…" at bounding box center [538, 138] width 88 height 21
click at [436, 187] on input "Nombre d'adultes" at bounding box center [436, 181] width 88 height 20
click at [404, 177] on input "Nombre d'adultes" at bounding box center [436, 181] width 88 height 20
click at [400, 181] on input "Nombre d'adultes" at bounding box center [436, 181] width 88 height 20
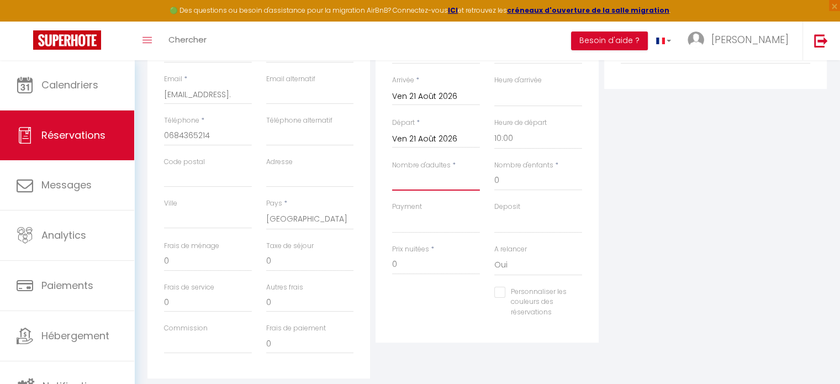
click at [398, 183] on input "Nombre d'adultes" at bounding box center [436, 181] width 88 height 20
click at [410, 184] on input "Nombre d'adultes" at bounding box center [436, 181] width 88 height 20
click at [409, 187] on input "Nombre d'adultes" at bounding box center [436, 181] width 88 height 20
drag, startPoint x: 414, startPoint y: 183, endPoint x: 422, endPoint y: 176, distance: 10.6
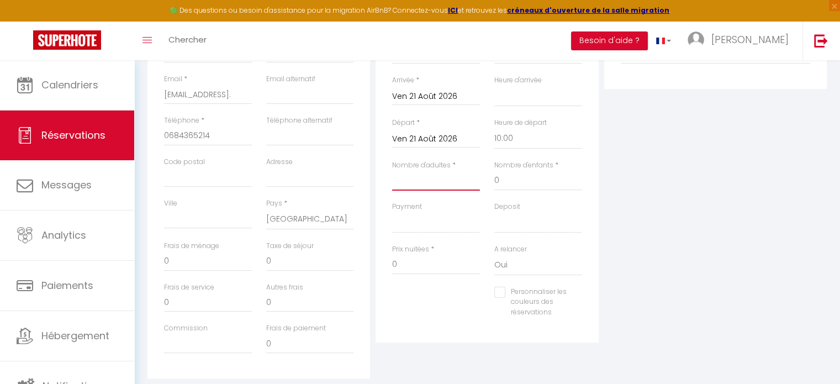
click at [415, 182] on input "Nombre d'adultes" at bounding box center [436, 181] width 88 height 20
click at [460, 183] on input "Nombre d'adultes" at bounding box center [436, 181] width 88 height 20
click at [436, 135] on input "Ven 21 Août 2026" at bounding box center [436, 139] width 88 height 14
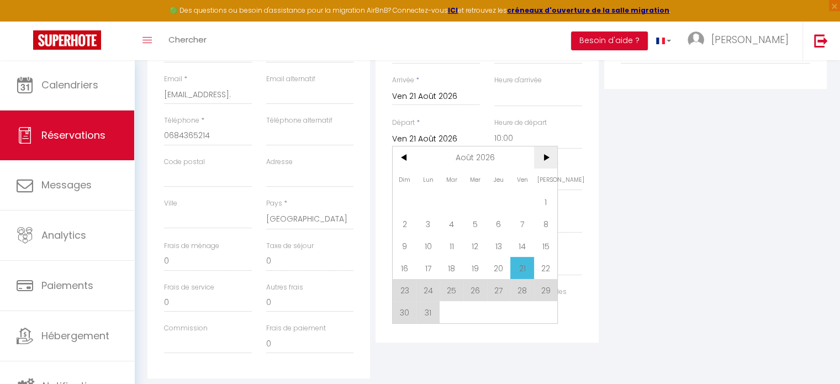
click at [547, 158] on span ">" at bounding box center [546, 157] width 24 height 22
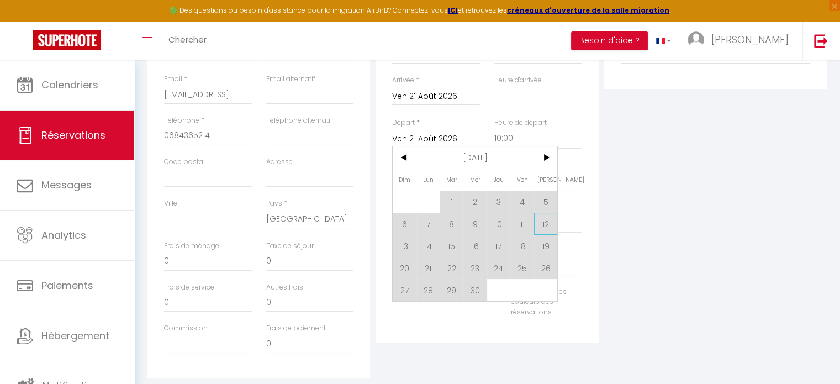
click at [551, 228] on span "12" at bounding box center [546, 224] width 24 height 22
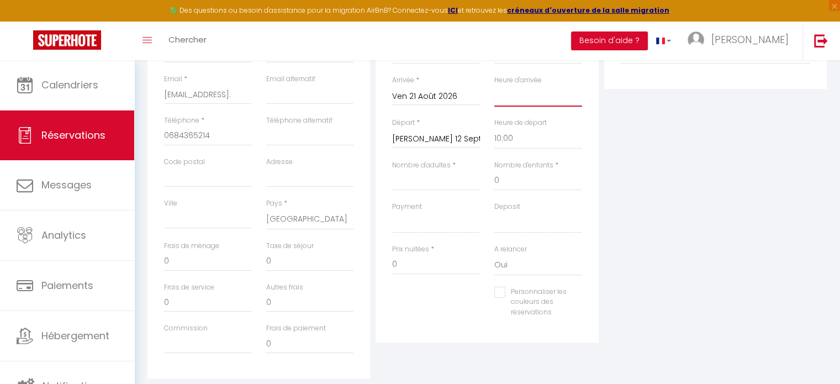
click at [519, 99] on select "00:00 00:30 01:00 01:30 02:00 02:30 03:00 03:30 04:00 04:30 05:00 05:30 06:00 0…" at bounding box center [538, 96] width 88 height 21
click at [494, 86] on select "00:00 00:30 01:00 01:30 02:00 02:30 03:00 03:30 04:00 04:30 05:00 05:30 06:00 0…" at bounding box center [538, 96] width 88 height 21
click at [505, 141] on select "00:00 00:30 01:00 01:30 02:00 02:30 03:00 03:30 04:00 04:30 05:00 05:30 06:00 0…" at bounding box center [538, 138] width 88 height 21
click at [419, 185] on input "Nombre d'adultes" at bounding box center [436, 181] width 88 height 20
drag, startPoint x: 407, startPoint y: 272, endPoint x: 389, endPoint y: 286, distance: 22.3
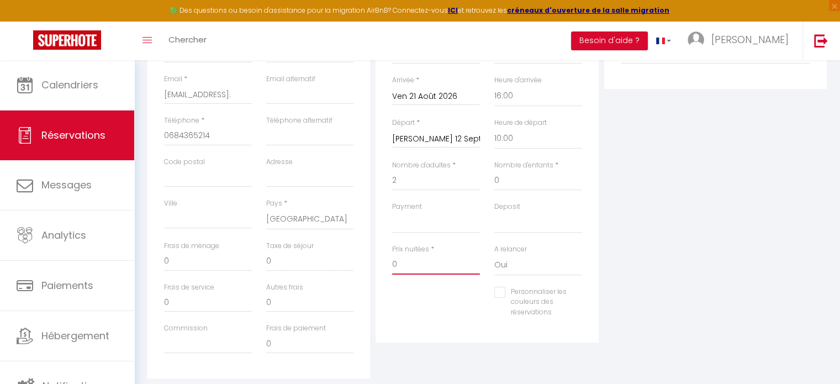
click at [393, 282] on div "Prix nuitées * 0" at bounding box center [436, 265] width 102 height 43
click at [503, 268] on select "Oui Non" at bounding box center [538, 265] width 88 height 21
click at [494, 255] on select "Oui Non" at bounding box center [538, 265] width 88 height 21
drag, startPoint x: 502, startPoint y: 292, endPoint x: 527, endPoint y: 269, distance: 33.6
click at [504, 291] on input "Personnaliser les couleurs des réservations" at bounding box center [531, 292] width 74 height 11
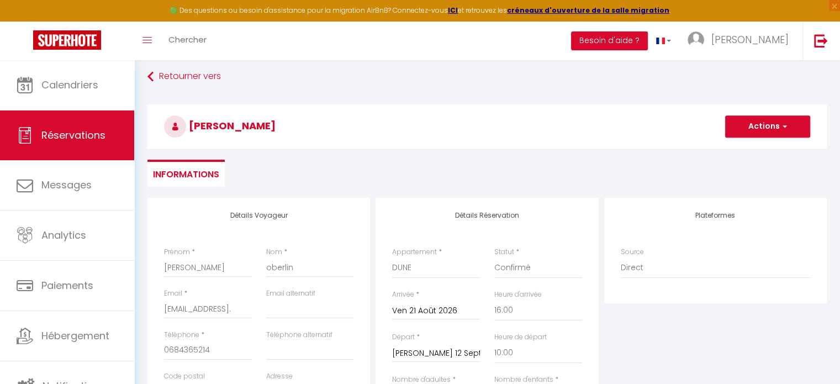
scroll to position [0, 0]
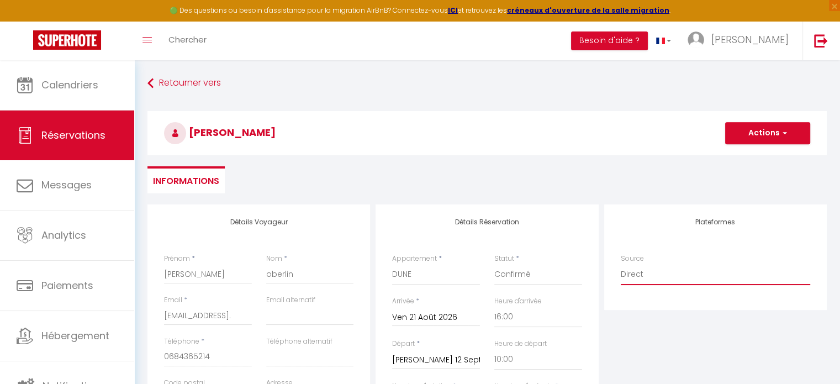
click at [643, 280] on select "Direct [DOMAIN_NAME] [DOMAIN_NAME] Chalet montagne Expedia Gite de [GEOGRAPHIC_…" at bounding box center [715, 274] width 189 height 21
click at [621, 264] on select "Direct [DOMAIN_NAME] [DOMAIN_NAME] Chalet montagne Expedia Gite de [GEOGRAPHIC_…" at bounding box center [715, 274] width 189 height 21
click at [764, 136] on button "Actions" at bounding box center [767, 133] width 85 height 22
click at [751, 159] on link "Enregistrer" at bounding box center [756, 157] width 87 height 14
click at [753, 138] on button "Actions" at bounding box center [767, 133] width 85 height 22
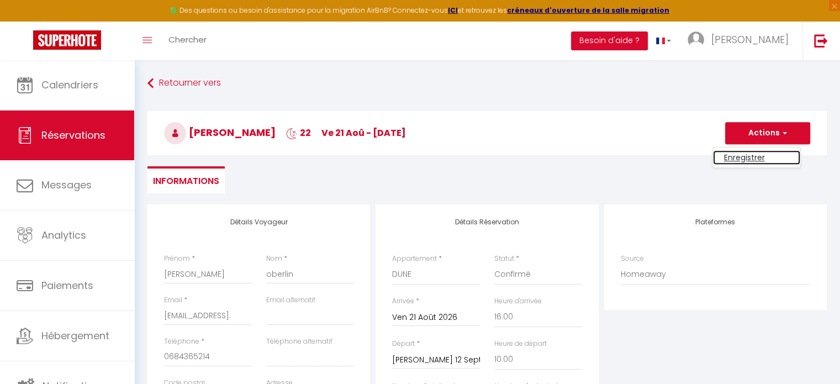
click at [731, 154] on link "Enregistrer" at bounding box center [756, 157] width 87 height 14
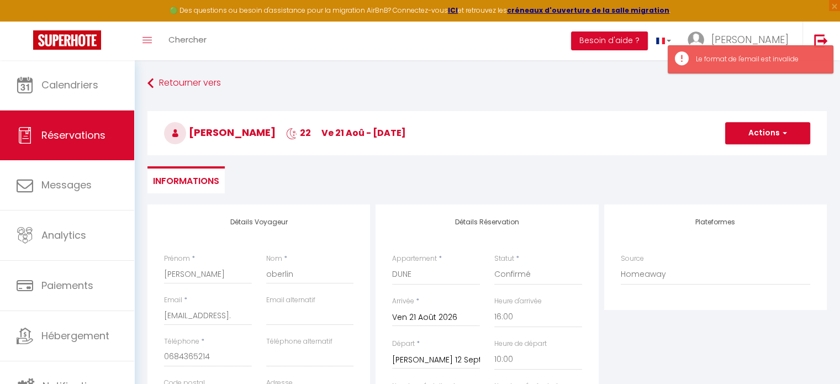
scroll to position [166, 0]
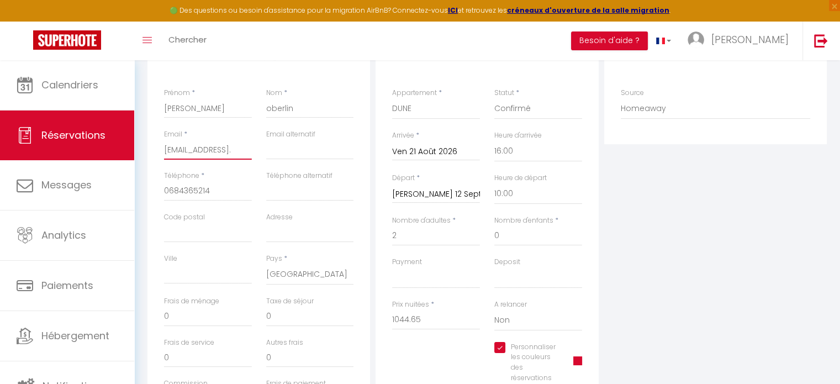
click at [177, 149] on input "[EMAIL_ADDRESS]." at bounding box center [208, 150] width 88 height 20
click at [178, 149] on input "[EMAIL_ADDRESS]." at bounding box center [208, 150] width 88 height 20
click at [249, 152] on input "[PERSON_NAME][EMAIL_ADDRESS]." at bounding box center [208, 150] width 88 height 20
click at [226, 156] on input "[PERSON_NAME][EMAIL_ADDRESS]." at bounding box center [208, 150] width 88 height 20
click at [255, 150] on div "Email * [PERSON_NAME][EMAIL_ADDRESS]." at bounding box center [208, 149] width 102 height 41
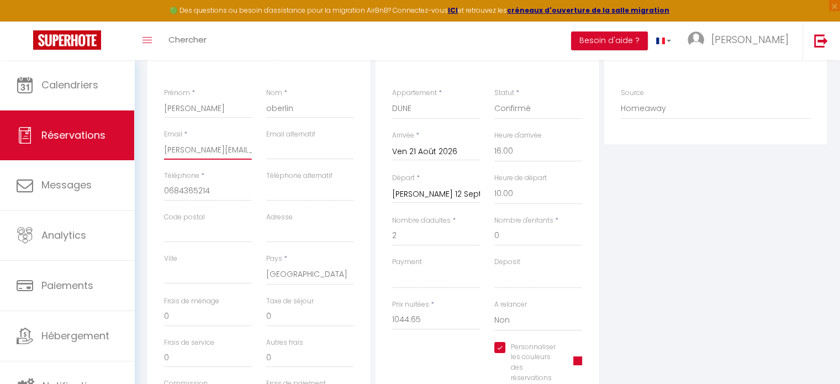
click at [249, 145] on input "[PERSON_NAME][EMAIL_ADDRESS]." at bounding box center [208, 150] width 88 height 20
click at [236, 148] on input "[PERSON_NAME][EMAIL_ADDRESS]." at bounding box center [208, 150] width 88 height 20
click at [226, 155] on input "[PERSON_NAME].oberlin@." at bounding box center [208, 150] width 88 height 20
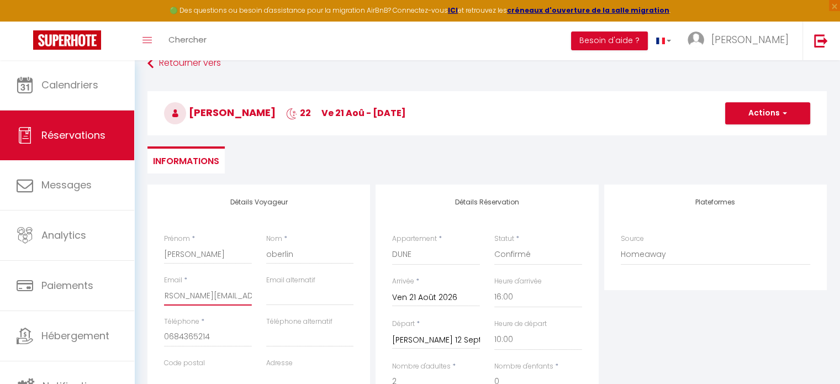
scroll to position [0, 0]
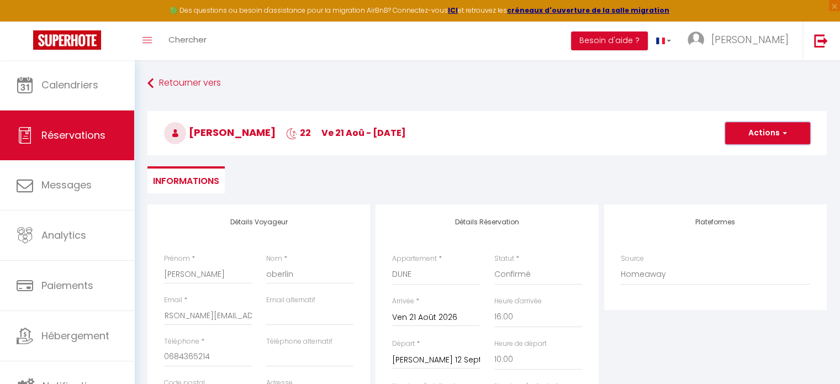
click at [751, 136] on button "Actions" at bounding box center [767, 133] width 85 height 22
click at [742, 154] on link "Enregistrer" at bounding box center [756, 157] width 87 height 14
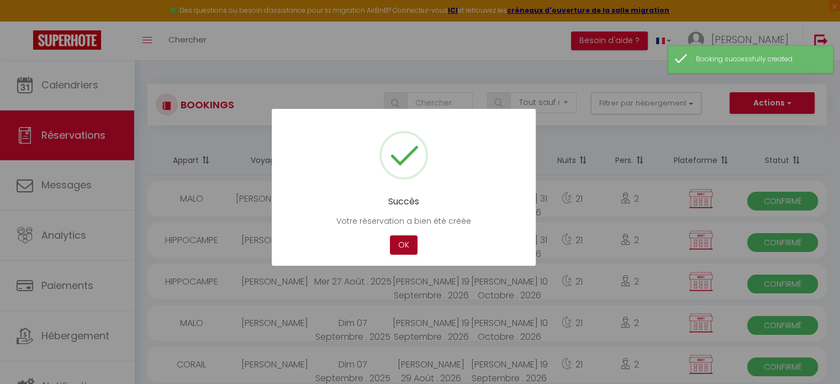
click at [409, 245] on button "OK" at bounding box center [404, 244] width 28 height 19
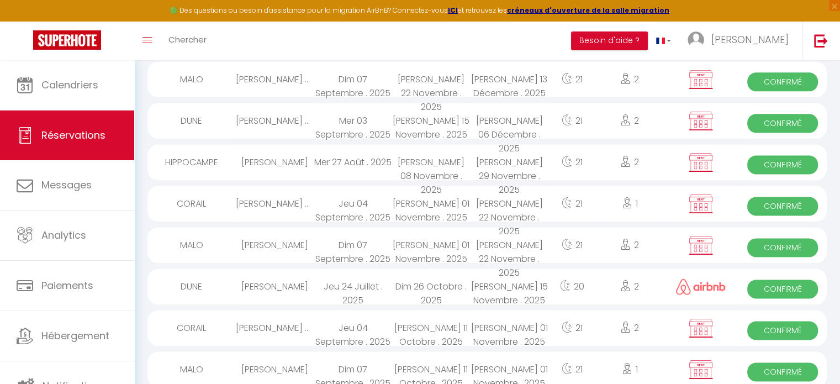
scroll to position [1666, 0]
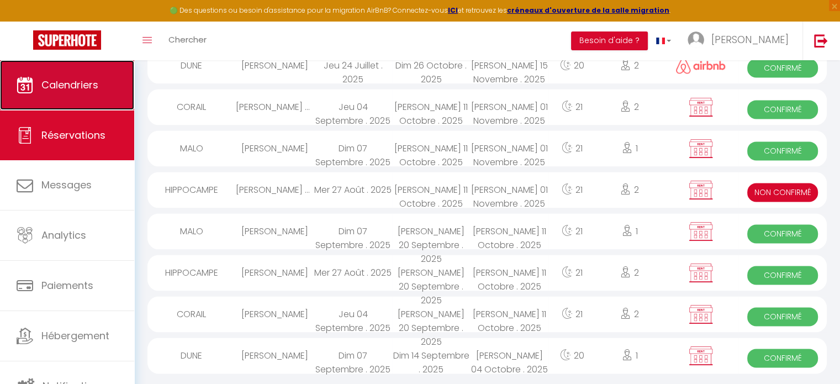
click at [88, 90] on span "Calendriers" at bounding box center [69, 85] width 57 height 14
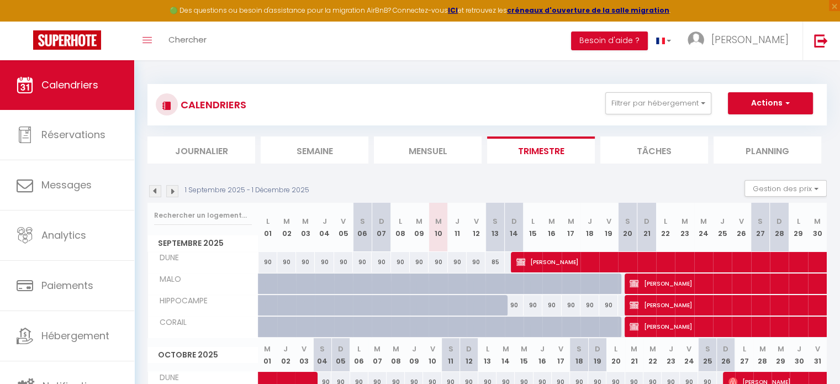
click at [170, 189] on img at bounding box center [172, 191] width 12 height 12
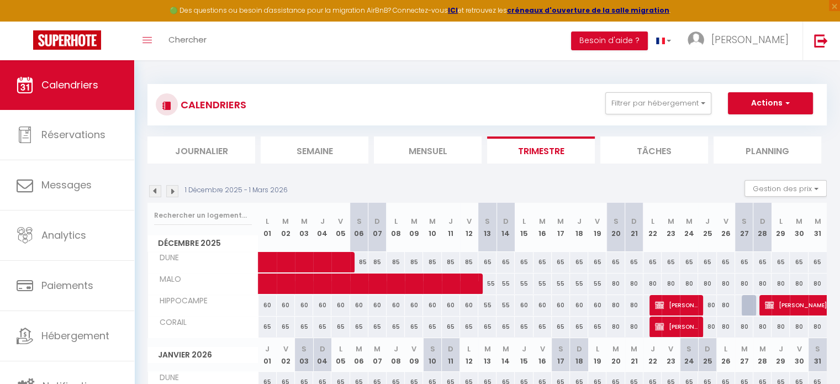
click at [170, 189] on img at bounding box center [172, 191] width 12 height 12
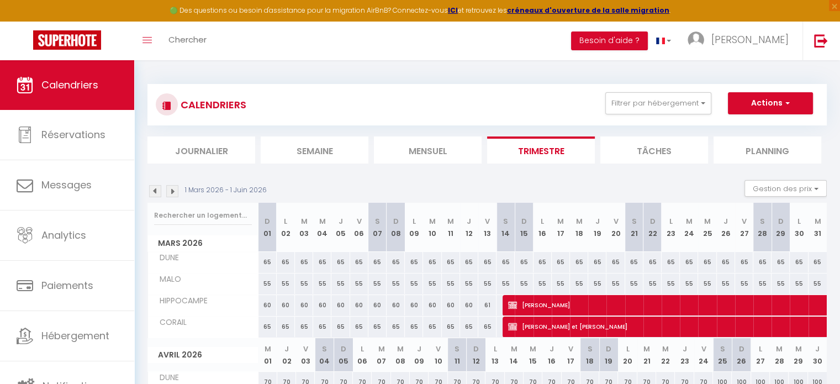
click at [170, 189] on img at bounding box center [172, 191] width 12 height 12
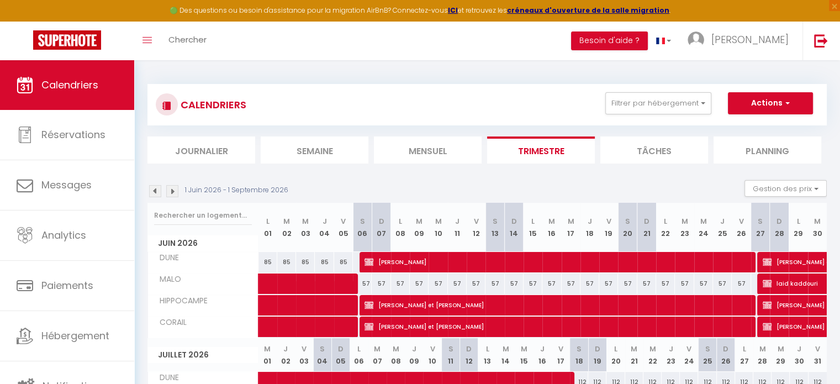
click at [170, 188] on img at bounding box center [172, 191] width 12 height 12
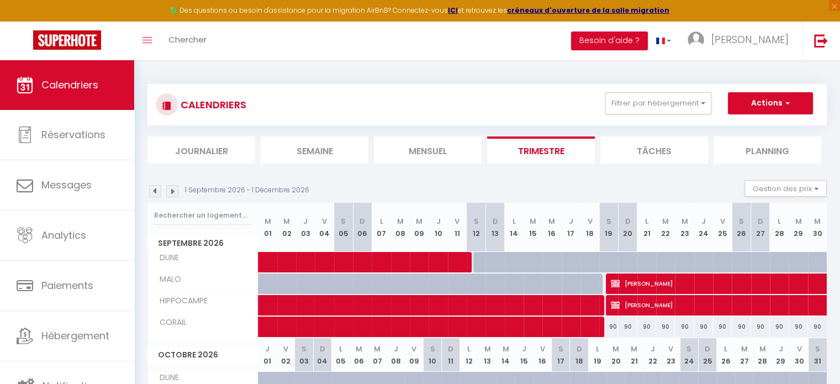
click at [170, 188] on img at bounding box center [172, 191] width 12 height 12
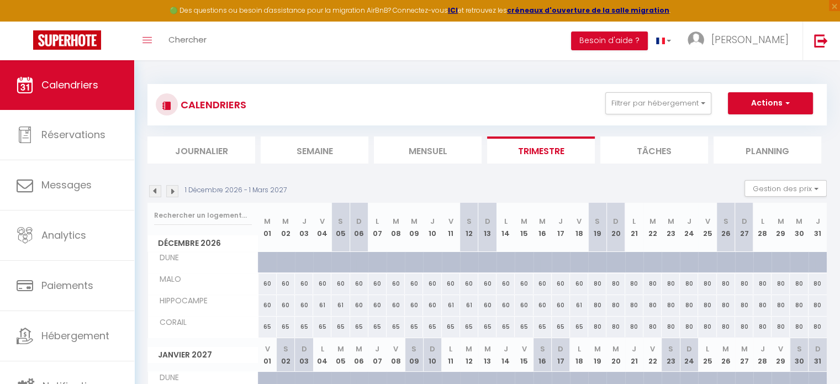
click at [170, 188] on img at bounding box center [172, 191] width 12 height 12
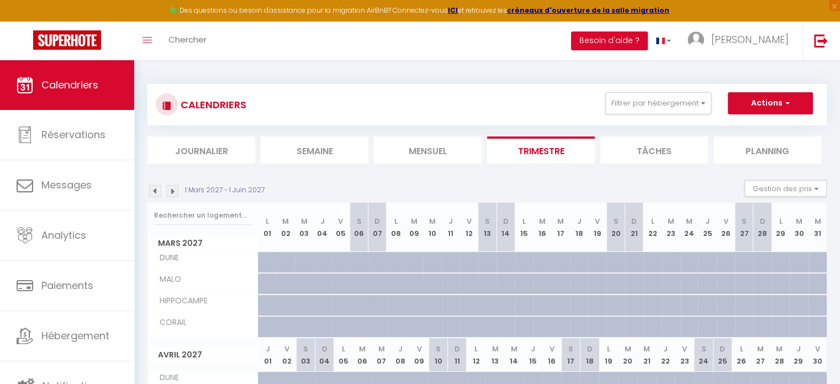
click at [156, 194] on img at bounding box center [155, 191] width 12 height 12
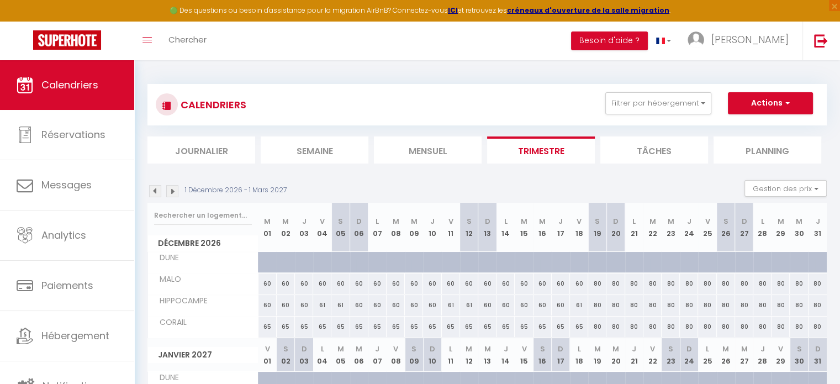
click at [156, 194] on img at bounding box center [155, 191] width 12 height 12
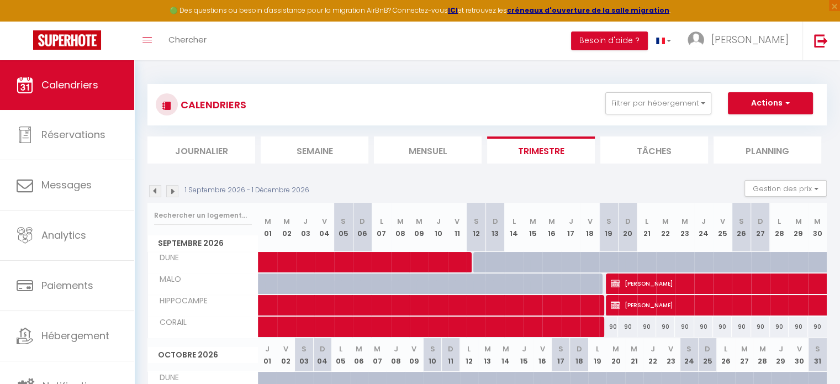
click at [156, 194] on img at bounding box center [155, 191] width 12 height 12
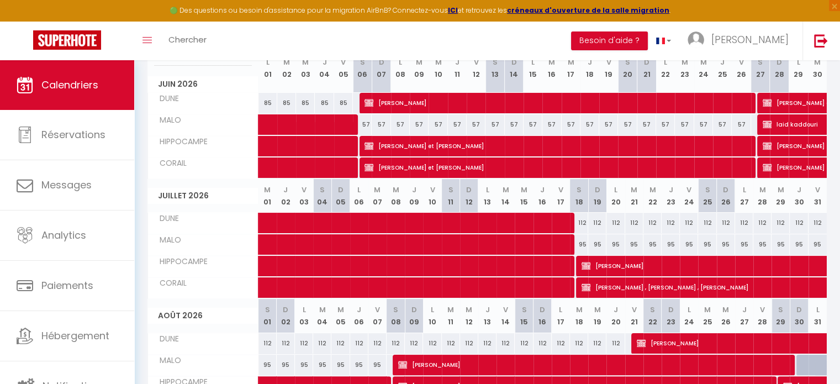
scroll to position [166, 0]
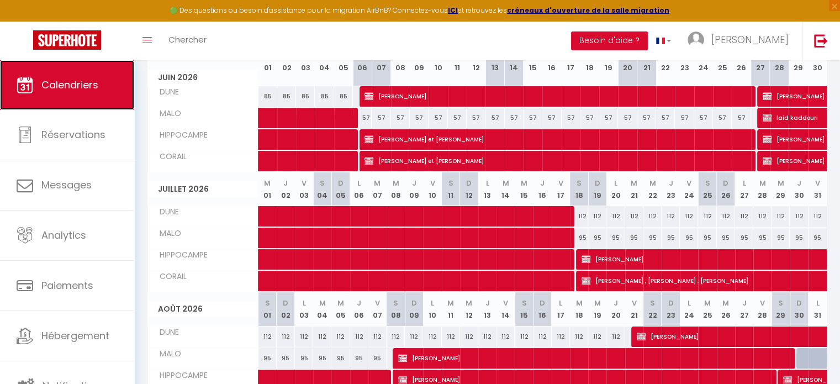
click at [64, 79] on span "Calendriers" at bounding box center [69, 85] width 57 height 14
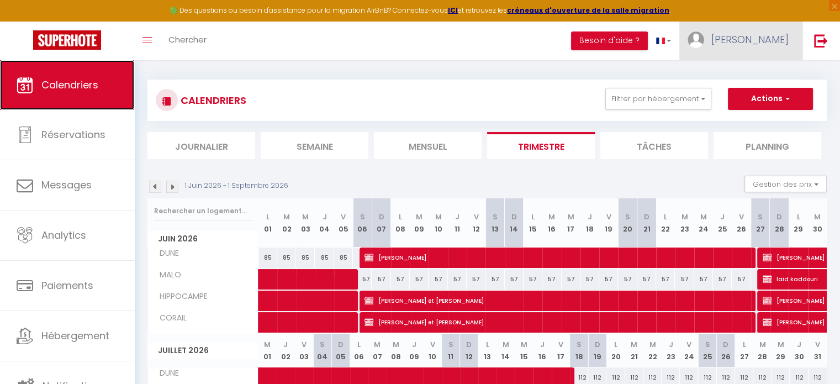
scroll to position [0, 0]
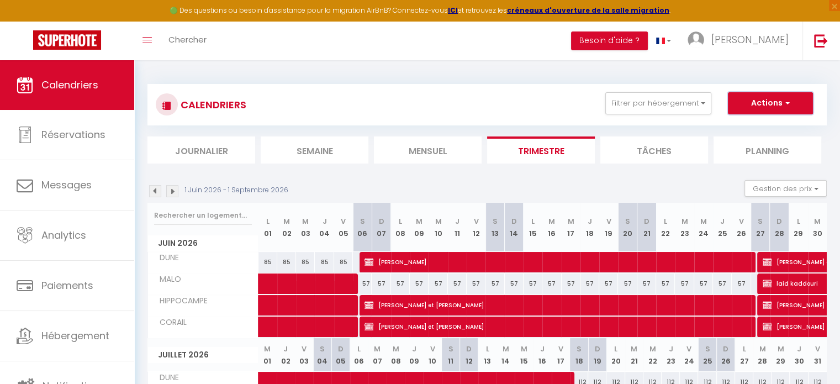
click at [771, 102] on button "Actions" at bounding box center [770, 103] width 85 height 22
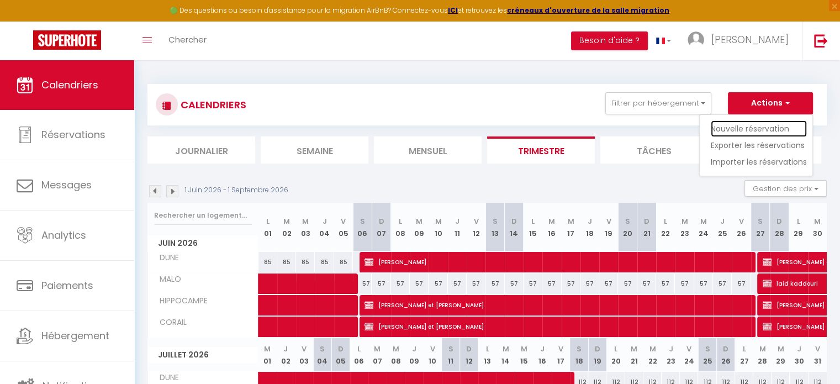
click at [762, 123] on link "Nouvelle réservation" at bounding box center [759, 128] width 96 height 17
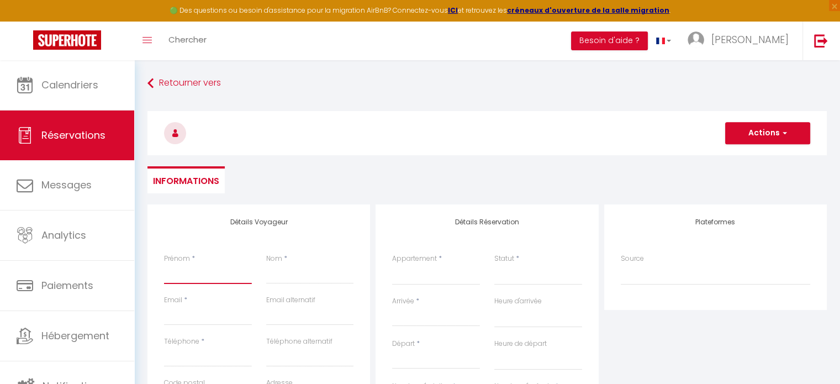
click at [188, 275] on input "Prénom" at bounding box center [208, 274] width 88 height 20
click at [321, 280] on input "Nom" at bounding box center [310, 274] width 88 height 20
click at [205, 320] on input "Email client" at bounding box center [208, 315] width 88 height 20
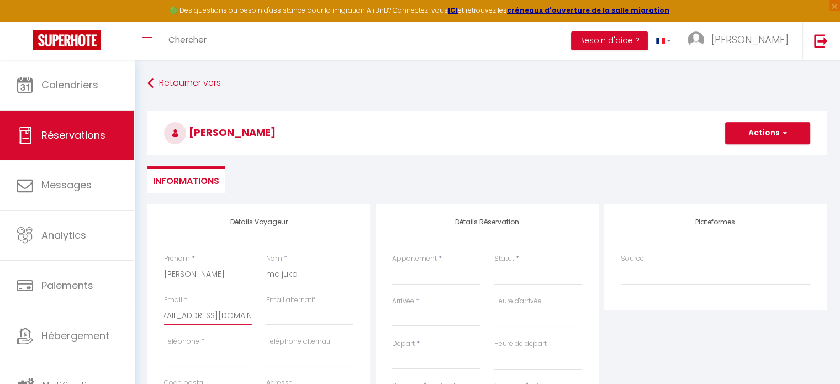
scroll to position [0, 19]
click at [200, 360] on input "Téléphone" at bounding box center [208, 357] width 88 height 20
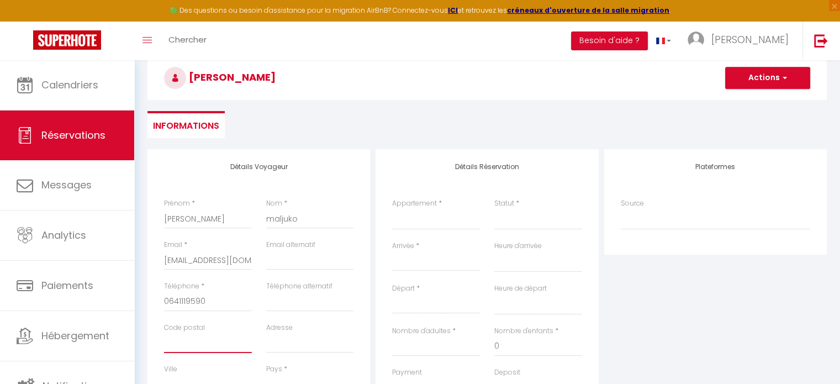
click at [196, 349] on input "Code postal" at bounding box center [208, 343] width 88 height 20
click at [303, 345] on input "Adresse" at bounding box center [310, 343] width 88 height 20
click at [296, 345] on input "Adresse" at bounding box center [310, 343] width 88 height 20
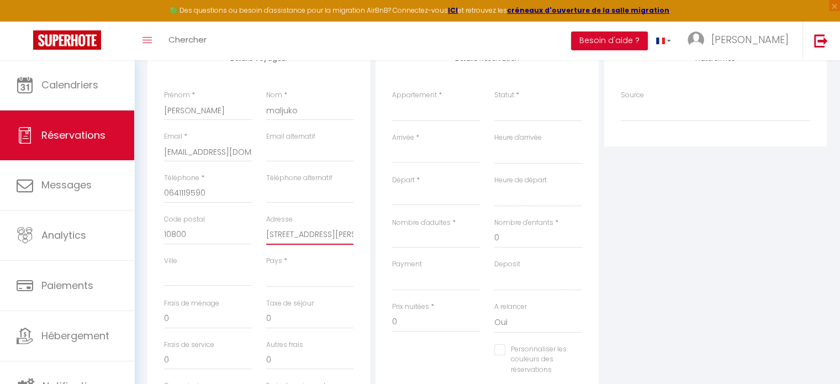
scroll to position [166, 0]
click at [196, 267] on input "Ville" at bounding box center [208, 274] width 88 height 20
click at [275, 278] on select "[GEOGRAPHIC_DATA] [GEOGRAPHIC_DATA] [GEOGRAPHIC_DATA] [GEOGRAPHIC_DATA] [GEOGRA…" at bounding box center [310, 274] width 88 height 21
click at [266, 264] on select "[GEOGRAPHIC_DATA] [GEOGRAPHIC_DATA] [GEOGRAPHIC_DATA] [GEOGRAPHIC_DATA] [GEOGRA…" at bounding box center [310, 274] width 88 height 21
click at [281, 316] on input "0" at bounding box center [310, 317] width 88 height 20
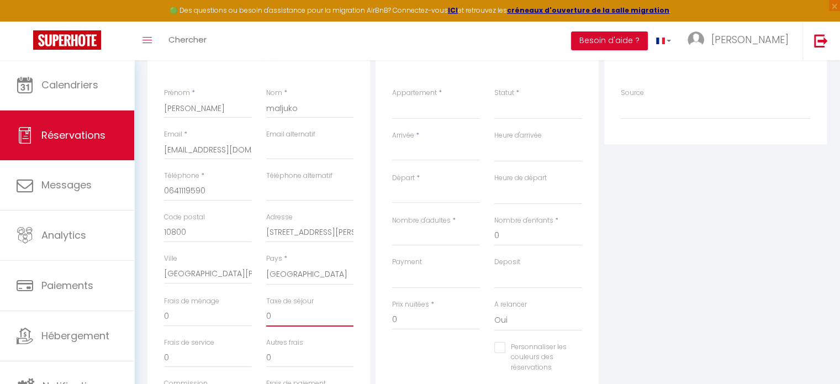
click at [267, 315] on input "0" at bounding box center [310, 317] width 88 height 20
click at [451, 107] on select "DUNE MALO HIPPOCAMPE CORAIL" at bounding box center [436, 108] width 88 height 21
click at [392, 98] on select "DUNE MALO HIPPOCAMPE CORAIL" at bounding box center [436, 108] width 88 height 21
click at [539, 108] on select "Confirmé Non Confirmé [PERSON_NAME] par le voyageur No Show Request" at bounding box center [538, 108] width 88 height 21
click at [494, 98] on select "Confirmé Non Confirmé [PERSON_NAME] par le voyageur No Show Request" at bounding box center [538, 108] width 88 height 21
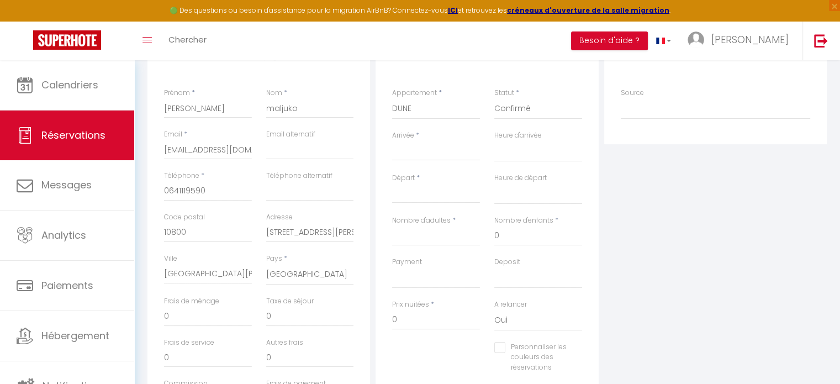
click at [441, 161] on div "< [DATE] > Dim Lun Mar Mer Jeu Ven Sam 1 2 3 4 5 6 7 8 9 10 11 12 13 14 15 16 1…" at bounding box center [436, 151] width 88 height 20
click at [445, 157] on input "Arrivée" at bounding box center [436, 152] width 88 height 14
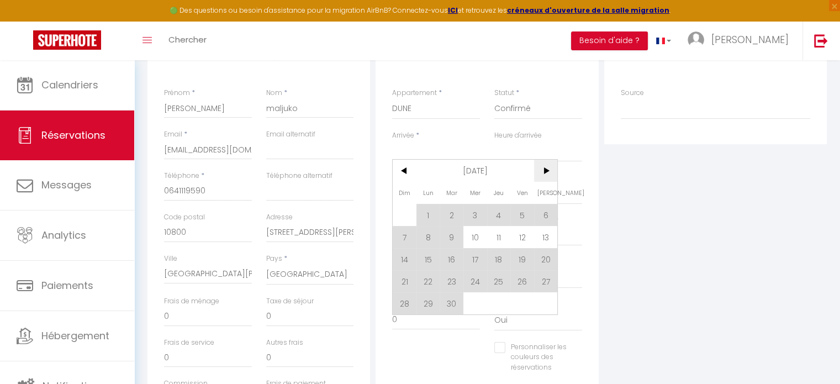
click at [539, 165] on span ">" at bounding box center [546, 171] width 24 height 22
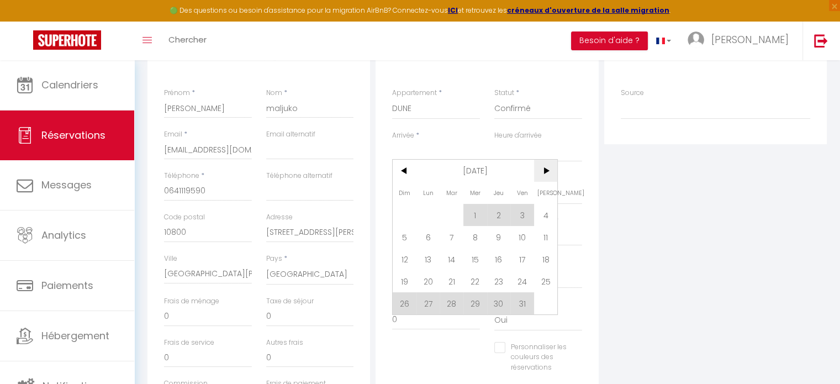
click at [541, 166] on span ">" at bounding box center [546, 171] width 24 height 22
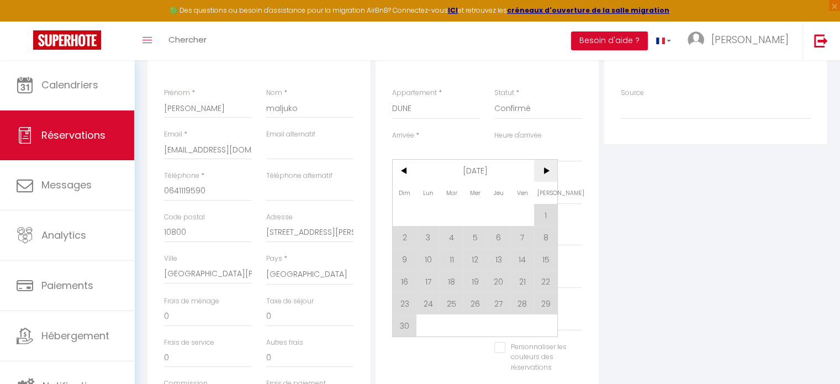
click at [542, 170] on span ">" at bounding box center [546, 171] width 24 height 22
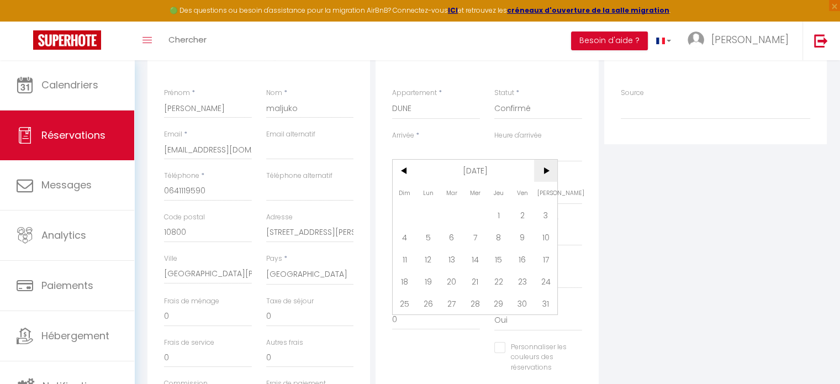
click at [542, 170] on span ">" at bounding box center [546, 171] width 24 height 22
click at [542, 171] on span ">" at bounding box center [546, 171] width 24 height 22
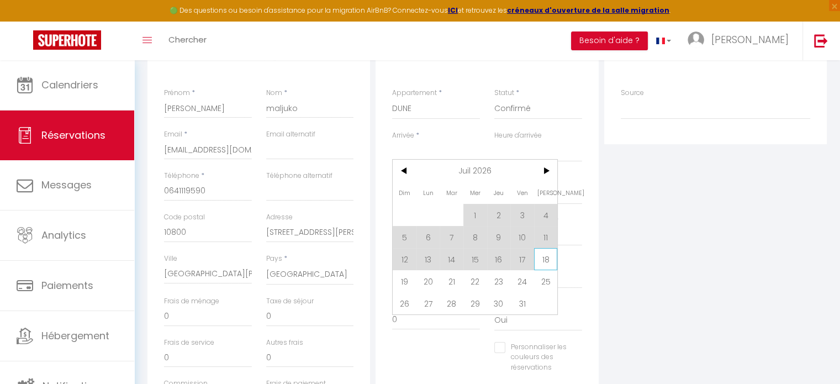
click at [542, 255] on span "18" at bounding box center [546, 259] width 24 height 22
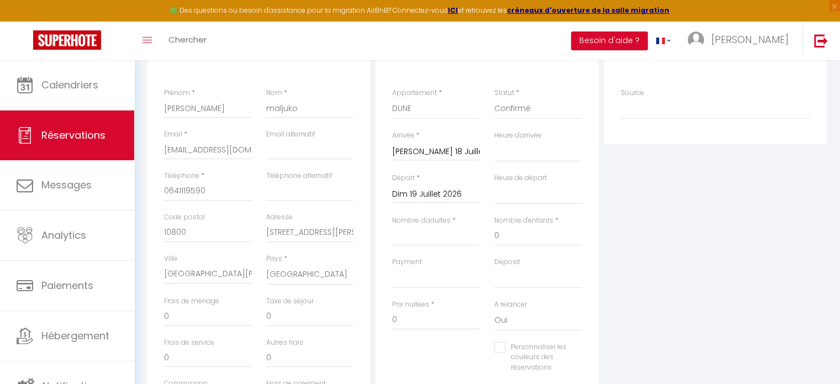
click at [439, 195] on input "Dim 19 Juillet 2026" at bounding box center [436, 194] width 88 height 14
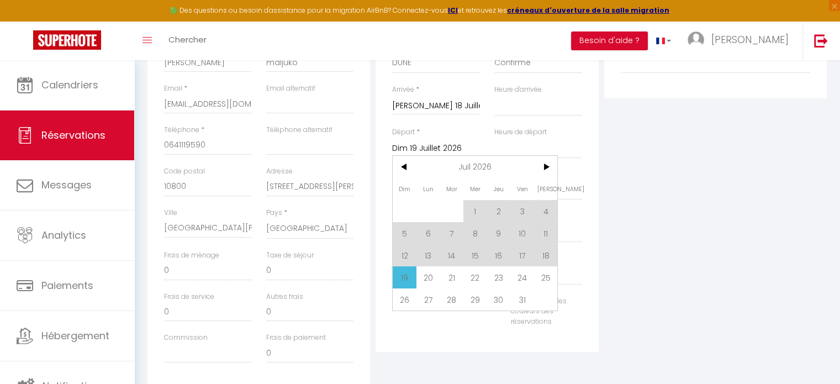
scroll to position [276, 0]
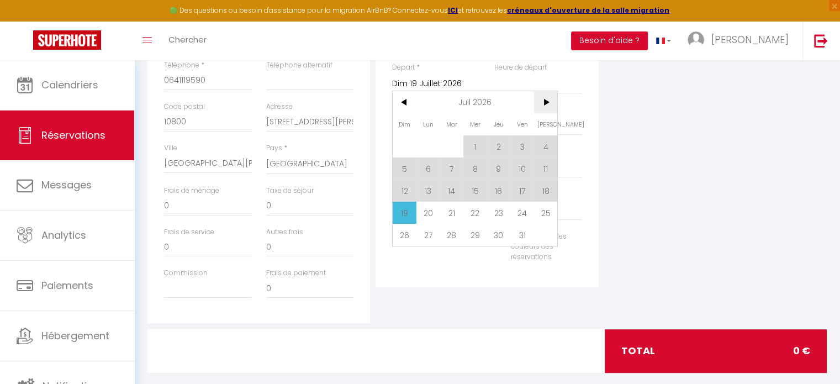
click at [545, 102] on span ">" at bounding box center [546, 102] width 24 height 22
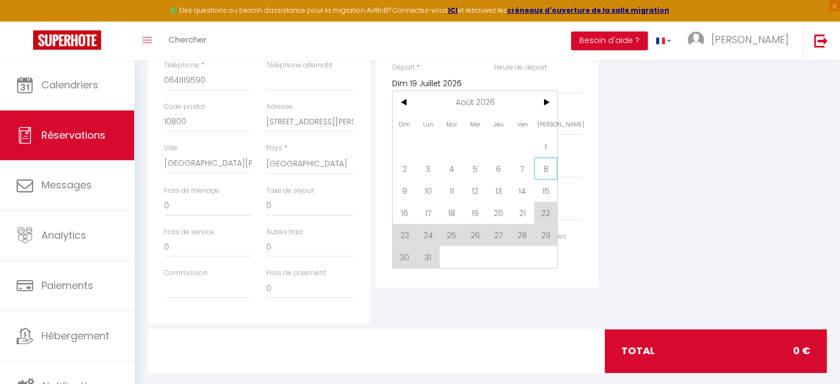
click at [546, 171] on span "8" at bounding box center [546, 168] width 24 height 22
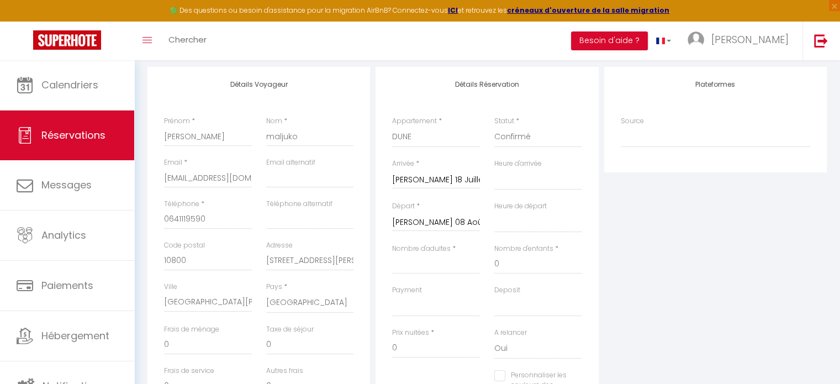
scroll to position [110, 0]
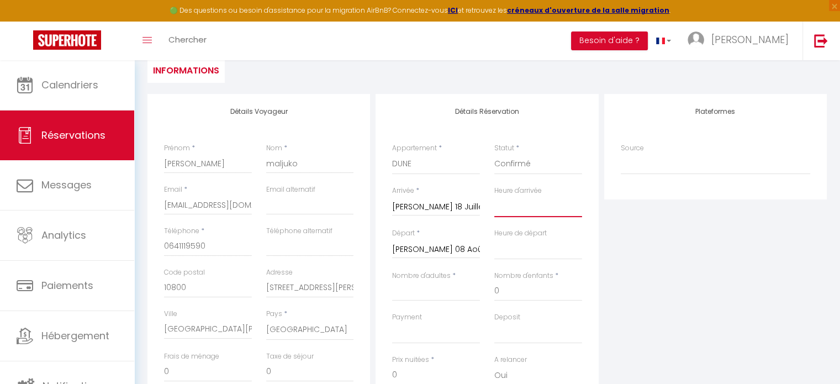
click at [532, 209] on select "00:00 00:30 01:00 01:30 02:00 02:30 03:00 03:30 04:00 04:30 05:00 05:30 06:00 0…" at bounding box center [538, 206] width 88 height 21
click at [494, 196] on select "00:00 00:30 01:00 01:30 02:00 02:30 03:00 03:30 04:00 04:30 05:00 05:30 06:00 0…" at bounding box center [538, 206] width 88 height 21
click at [521, 253] on select "00:00 00:30 01:00 01:30 02:00 02:30 03:00 03:30 04:00 04:30 05:00 05:30 06:00 0…" at bounding box center [538, 249] width 88 height 21
click at [494, 239] on select "00:00 00:30 01:00 01:30 02:00 02:30 03:00 03:30 04:00 04:30 05:00 05:30 06:00 0…" at bounding box center [538, 249] width 88 height 21
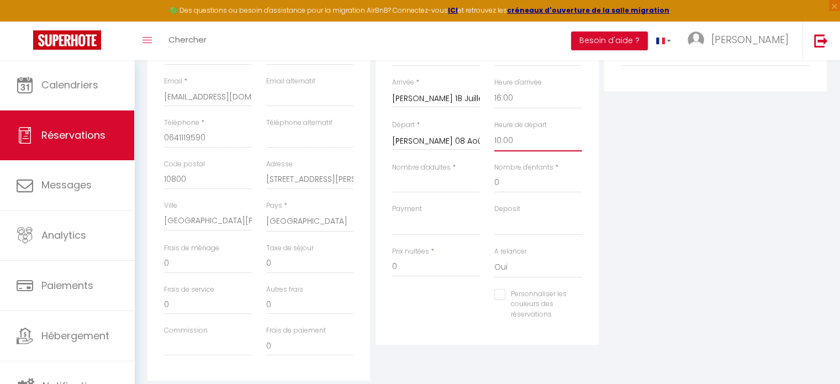
scroll to position [221, 0]
click at [440, 183] on input "Nombre d'adultes" at bounding box center [436, 181] width 88 height 20
click at [421, 262] on input "2352" at bounding box center [436, 265] width 88 height 20
click at [272, 256] on input "0" at bounding box center [310, 261] width 88 height 20
click at [502, 267] on select "Oui Non" at bounding box center [538, 265] width 88 height 21
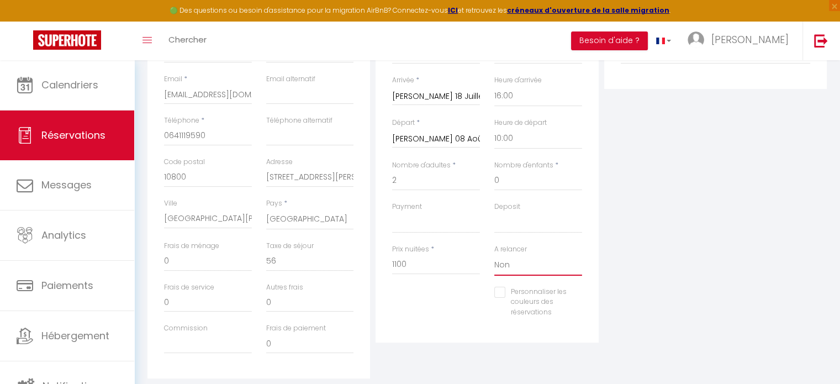
click at [494, 255] on select "Oui Non" at bounding box center [538, 265] width 88 height 21
click at [502, 294] on input "Personnaliser les couleurs des réservations" at bounding box center [531, 292] width 74 height 11
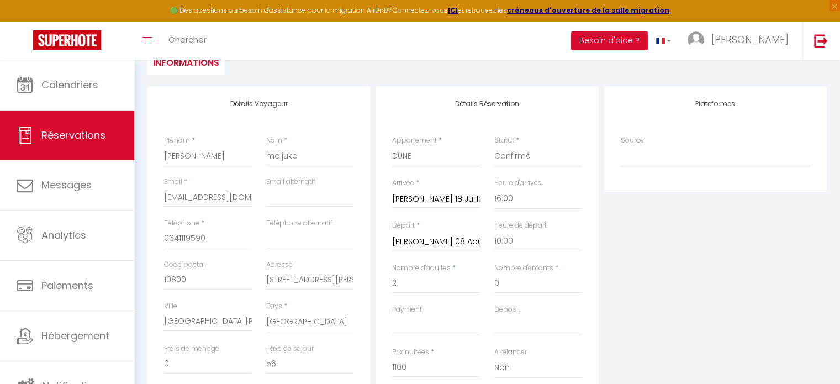
scroll to position [0, 0]
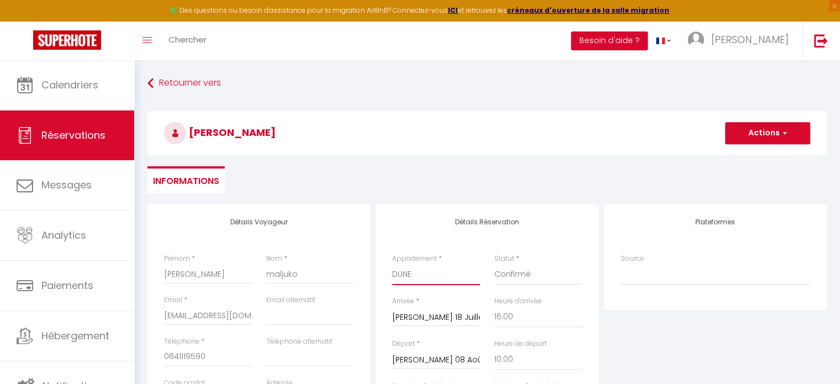
click at [418, 265] on select "DUNE MALO HIPPOCAMPE CORAIL" at bounding box center [436, 274] width 88 height 21
click at [392, 264] on select "DUNE MALO HIPPOCAMPE CORAIL" at bounding box center [436, 274] width 88 height 21
click at [764, 136] on button "Actions" at bounding box center [767, 133] width 85 height 22
click at [756, 157] on link "Enregistrer" at bounding box center [756, 157] width 87 height 14
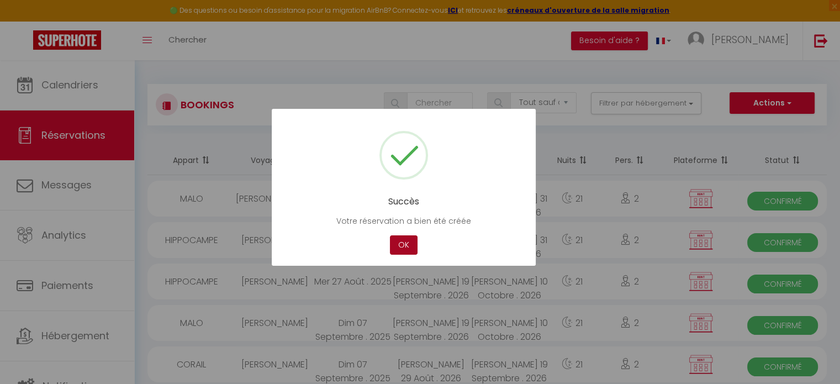
click at [404, 240] on button "OK" at bounding box center [404, 244] width 28 height 19
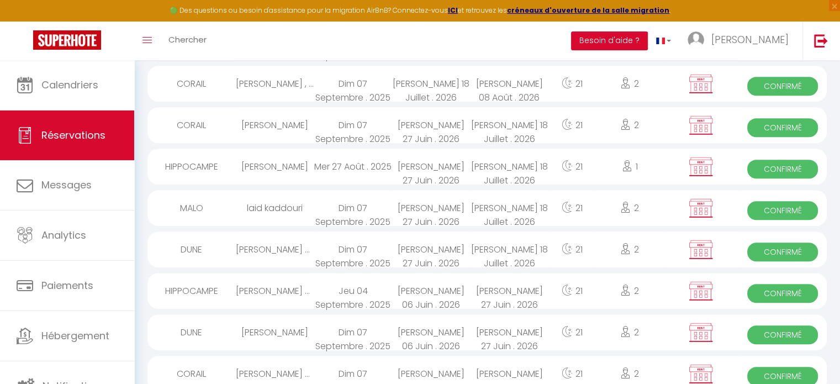
scroll to position [619, 0]
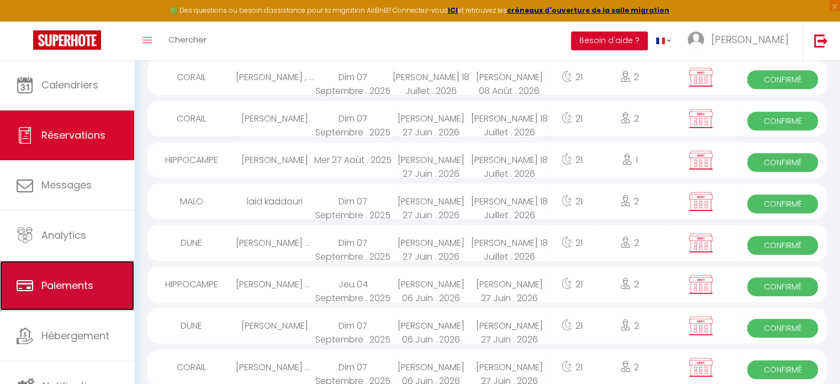
click at [82, 279] on span "Paiements" at bounding box center [67, 285] width 52 height 14
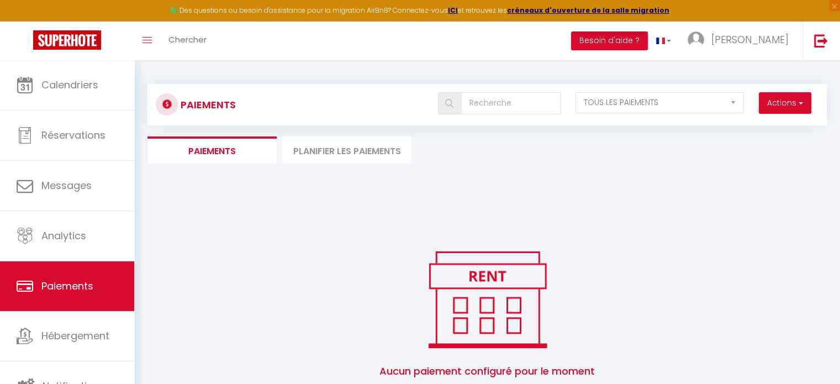
click at [323, 141] on li "Planifier les paiements" at bounding box center [346, 149] width 129 height 27
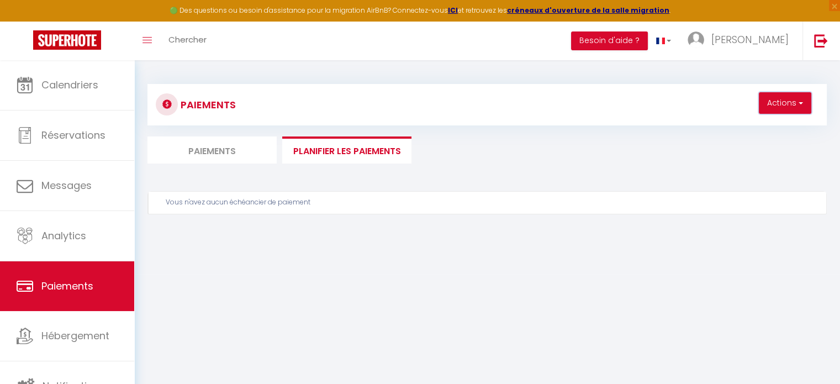
click at [776, 112] on button "Actions" at bounding box center [785, 103] width 52 height 22
click at [234, 151] on li "Paiements" at bounding box center [211, 149] width 129 height 27
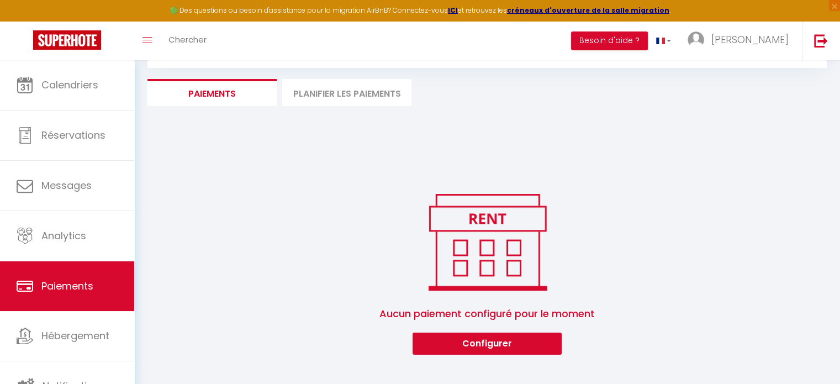
scroll to position [60, 0]
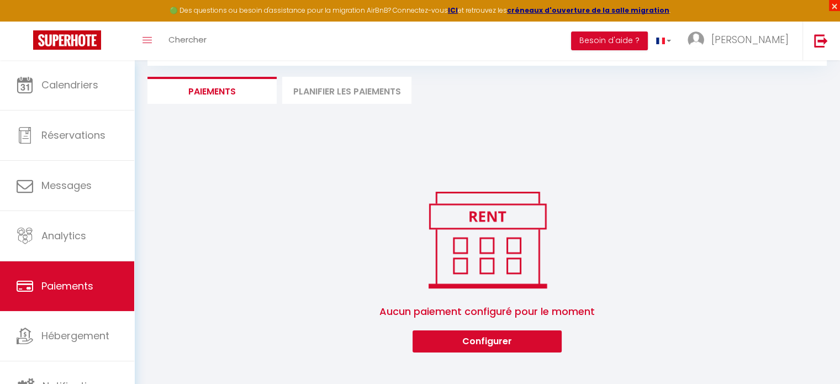
click at [831, 4] on span "×" at bounding box center [834, 5] width 11 height 11
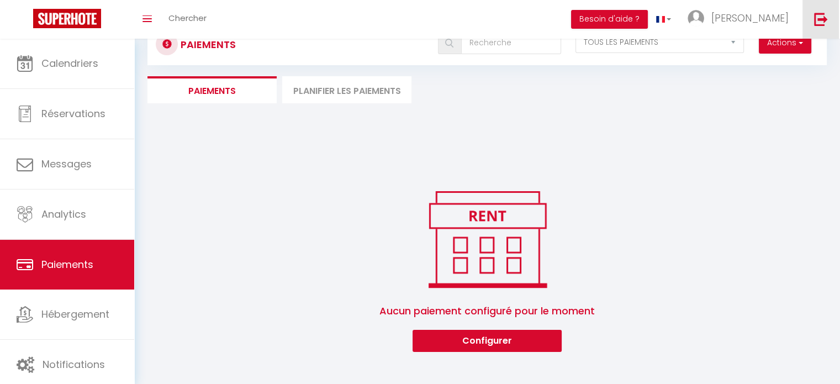
click at [831, 4] on link at bounding box center [821, 19] width 36 height 39
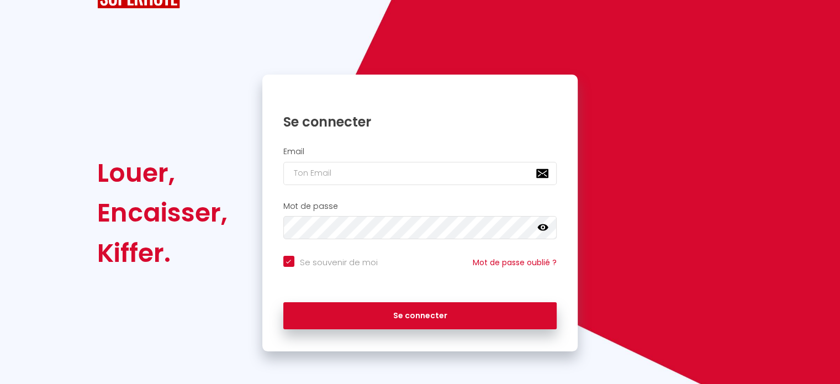
scroll to position [44, 0]
